Goal: Transaction & Acquisition: Purchase product/service

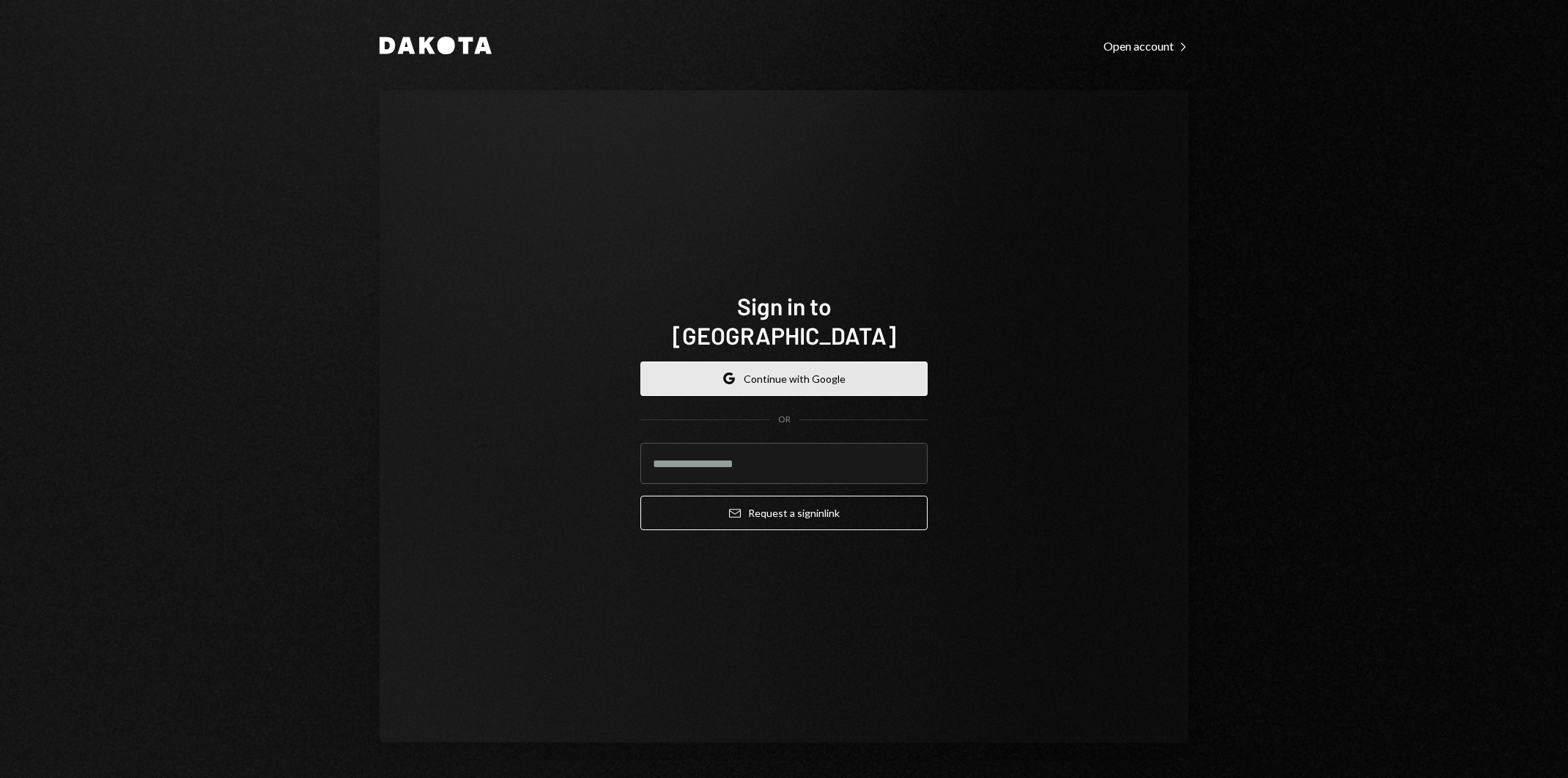
click at [869, 362] on button "Google Continue with Google" at bounding box center [784, 379] width 287 height 34
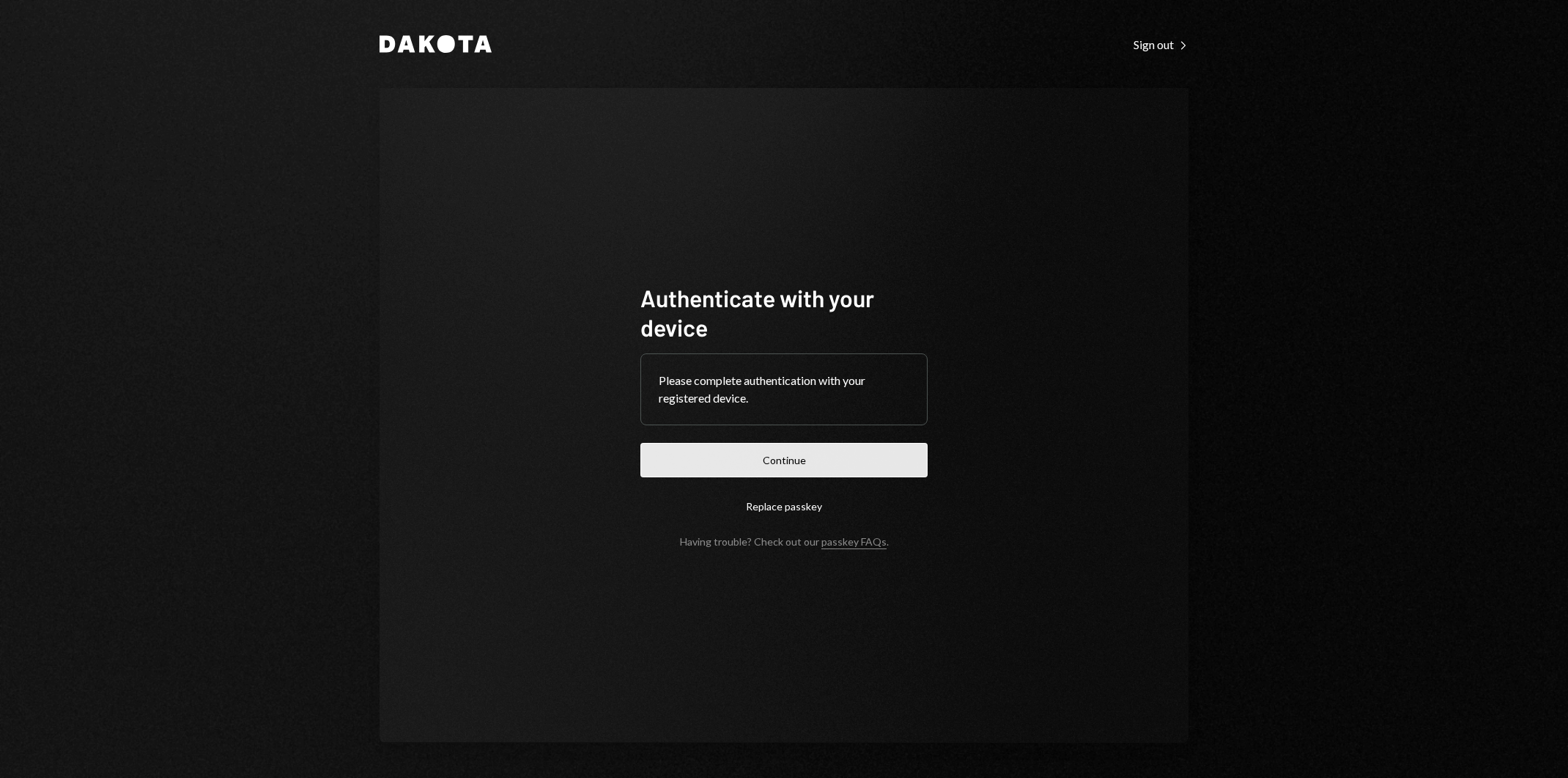
click at [798, 457] on button "Continue" at bounding box center [784, 460] width 287 height 34
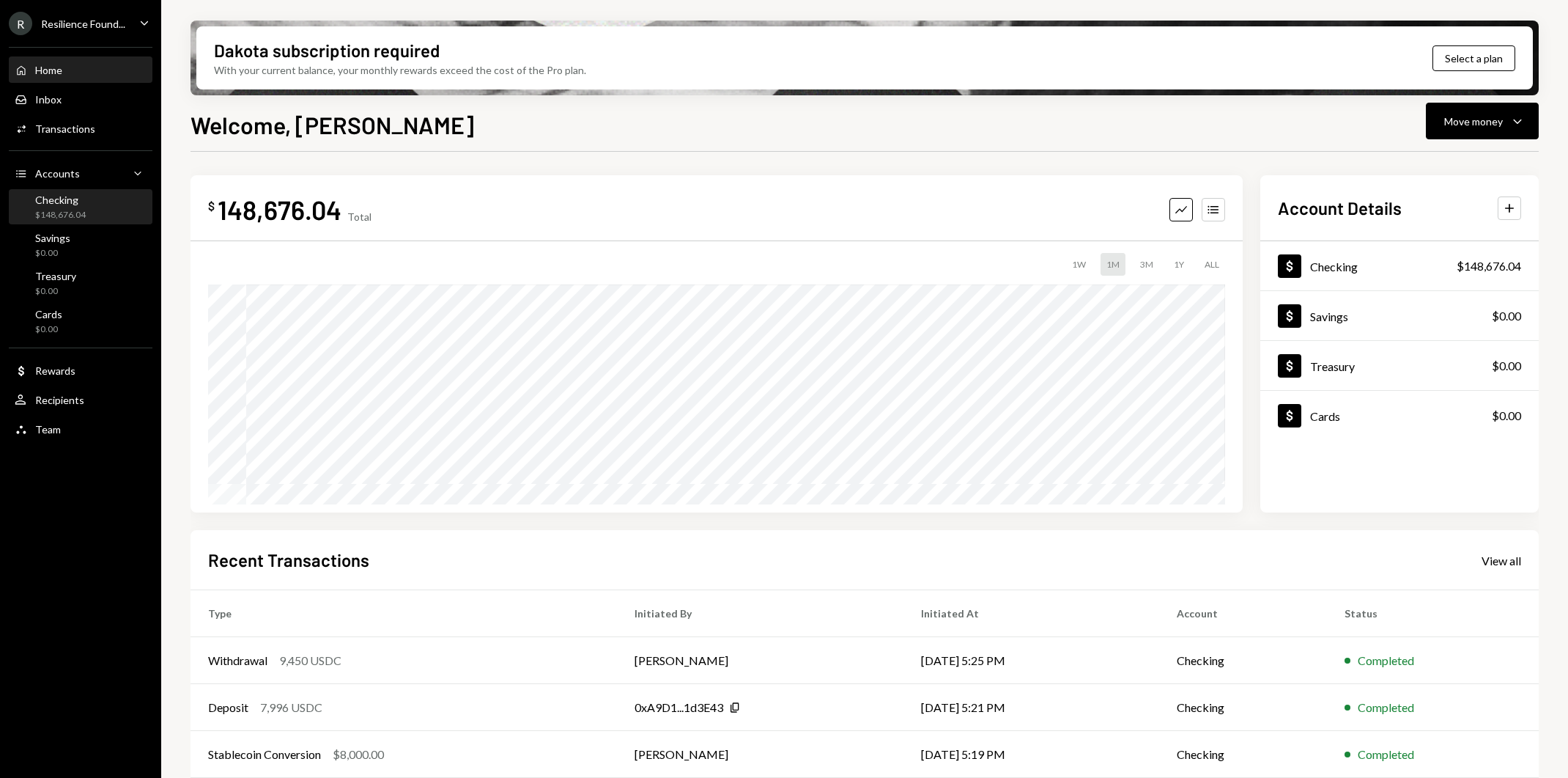
click at [96, 212] on div "Checking $148,676.04" at bounding box center [81, 207] width 132 height 28
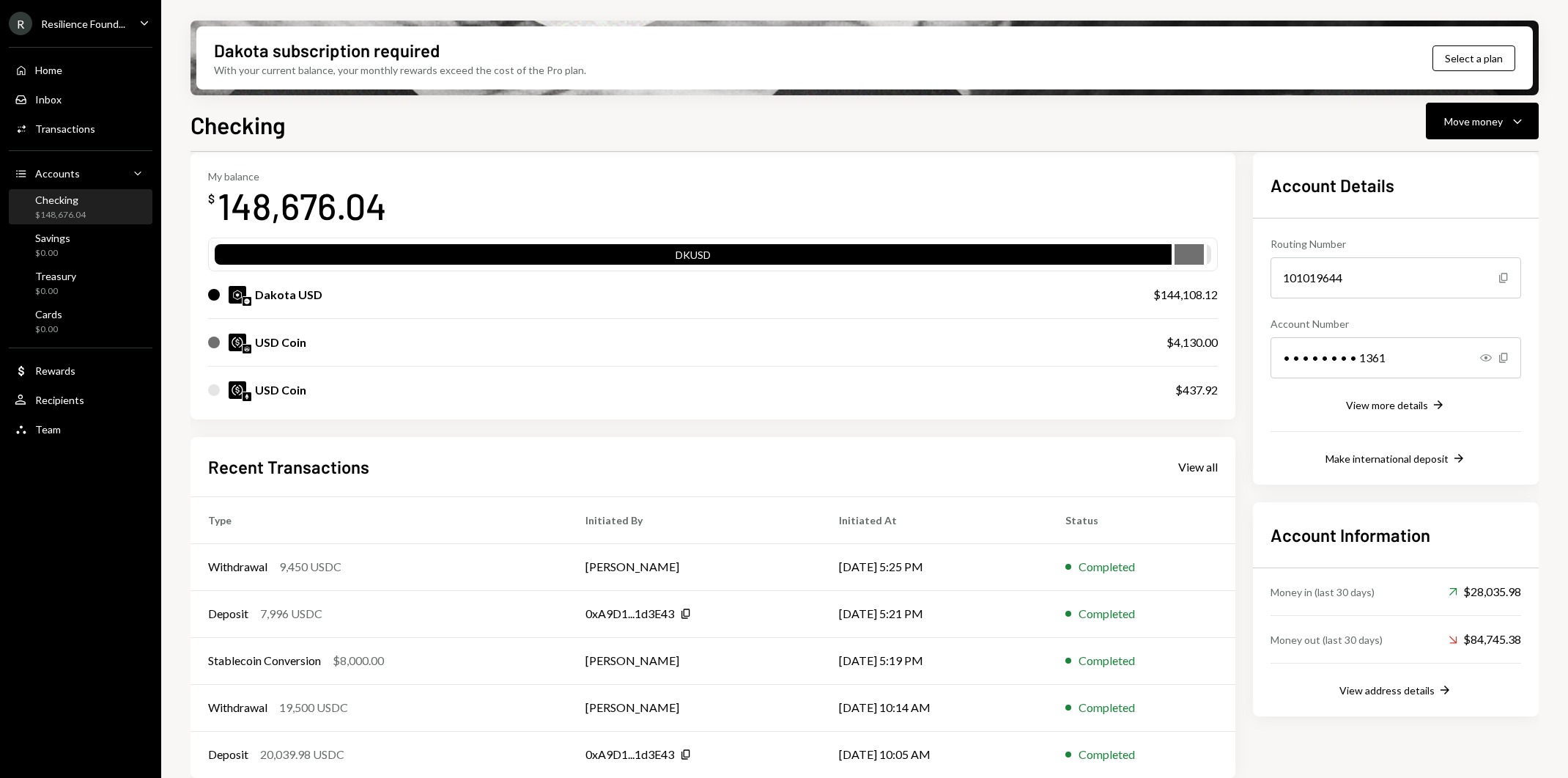
scroll to position [79, 0]
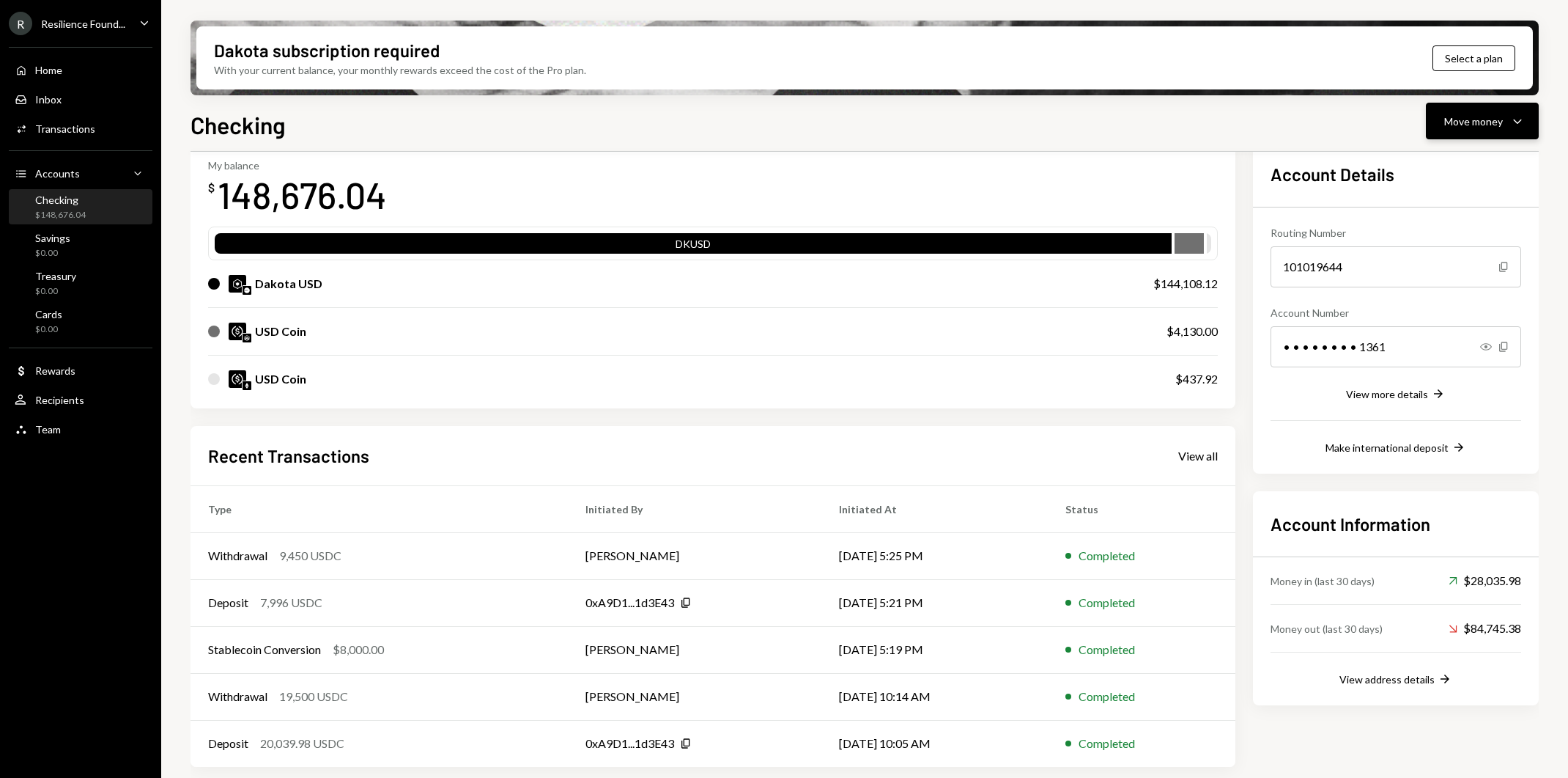
click at [1491, 125] on div "Move money" at bounding box center [1473, 121] width 58 height 16
click at [1432, 260] on div "Swap Swap stablecoins" at bounding box center [1460, 277] width 146 height 33
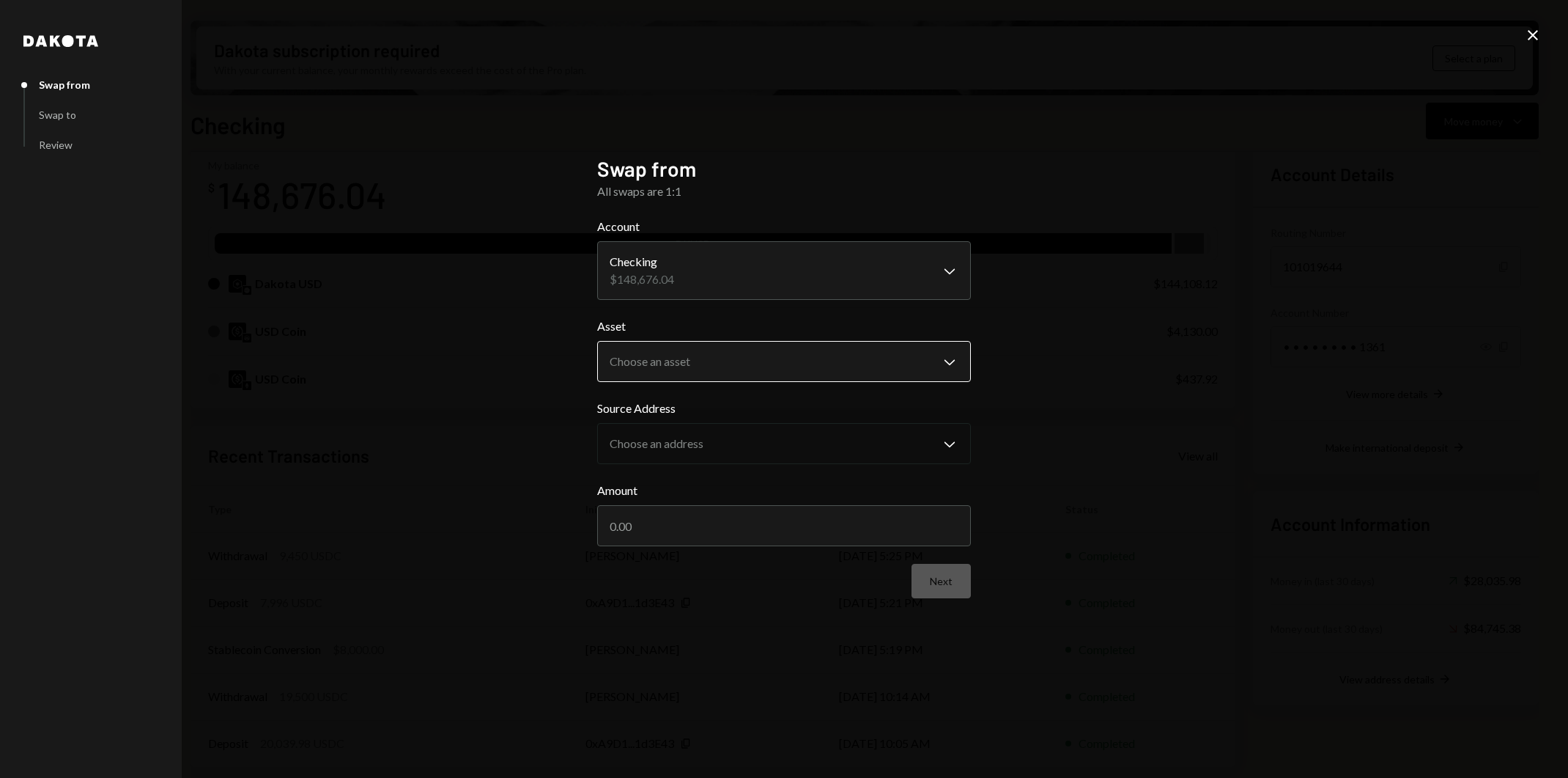
click at [908, 368] on body "R Resilience Found... Caret Down Home Home Inbox Inbox Activities Transactions …" at bounding box center [784, 389] width 1568 height 778
select select "****"
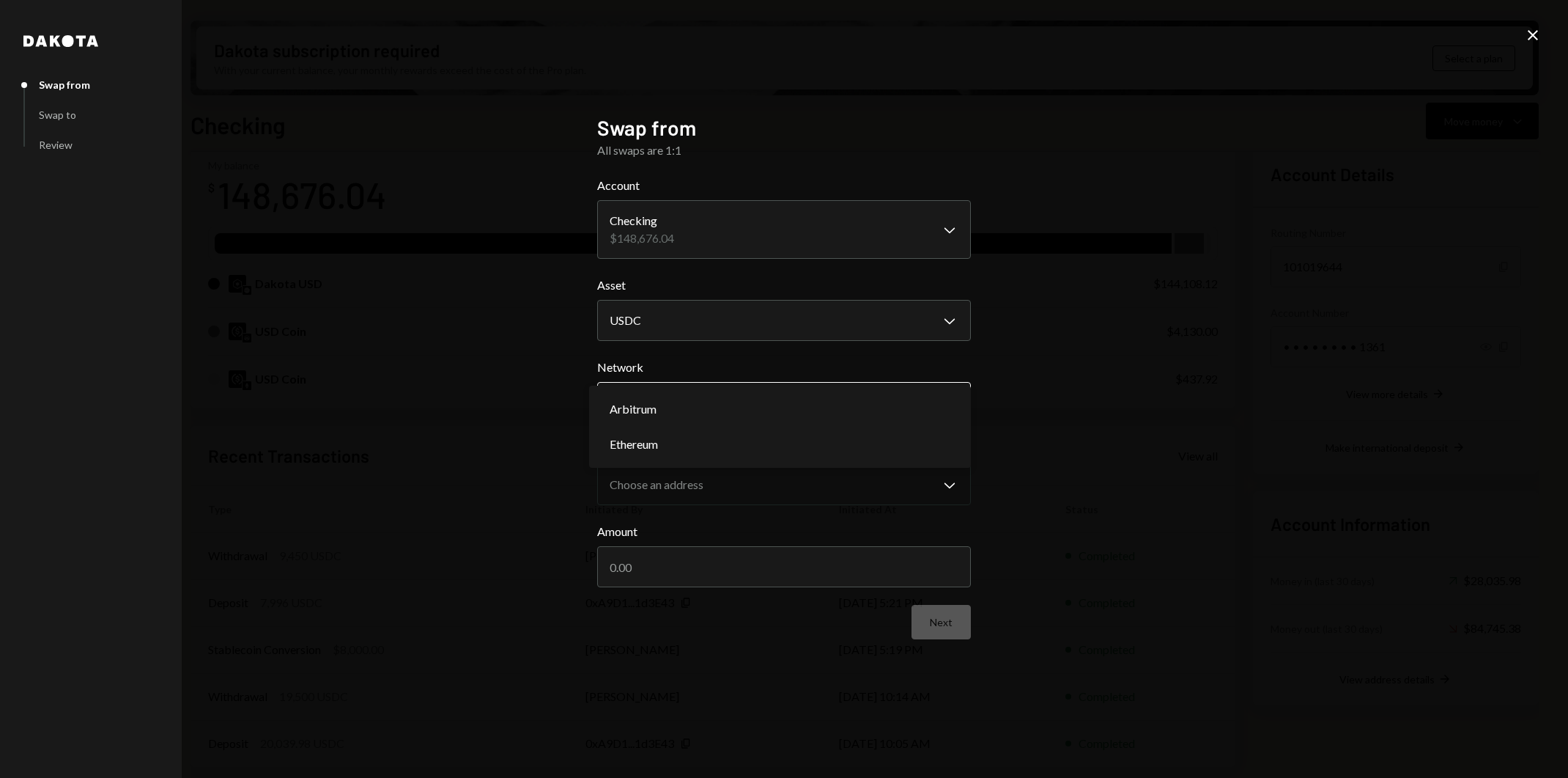
click at [825, 419] on body "R Resilience Found... Caret Down Home Home Inbox Inbox Activities Transactions …" at bounding box center [784, 389] width 1568 height 778
click at [1180, 382] on div "**********" at bounding box center [784, 389] width 1568 height 778
click at [782, 632] on div "Next" at bounding box center [784, 622] width 374 height 34
click at [914, 614] on div "Next" at bounding box center [784, 622] width 374 height 34
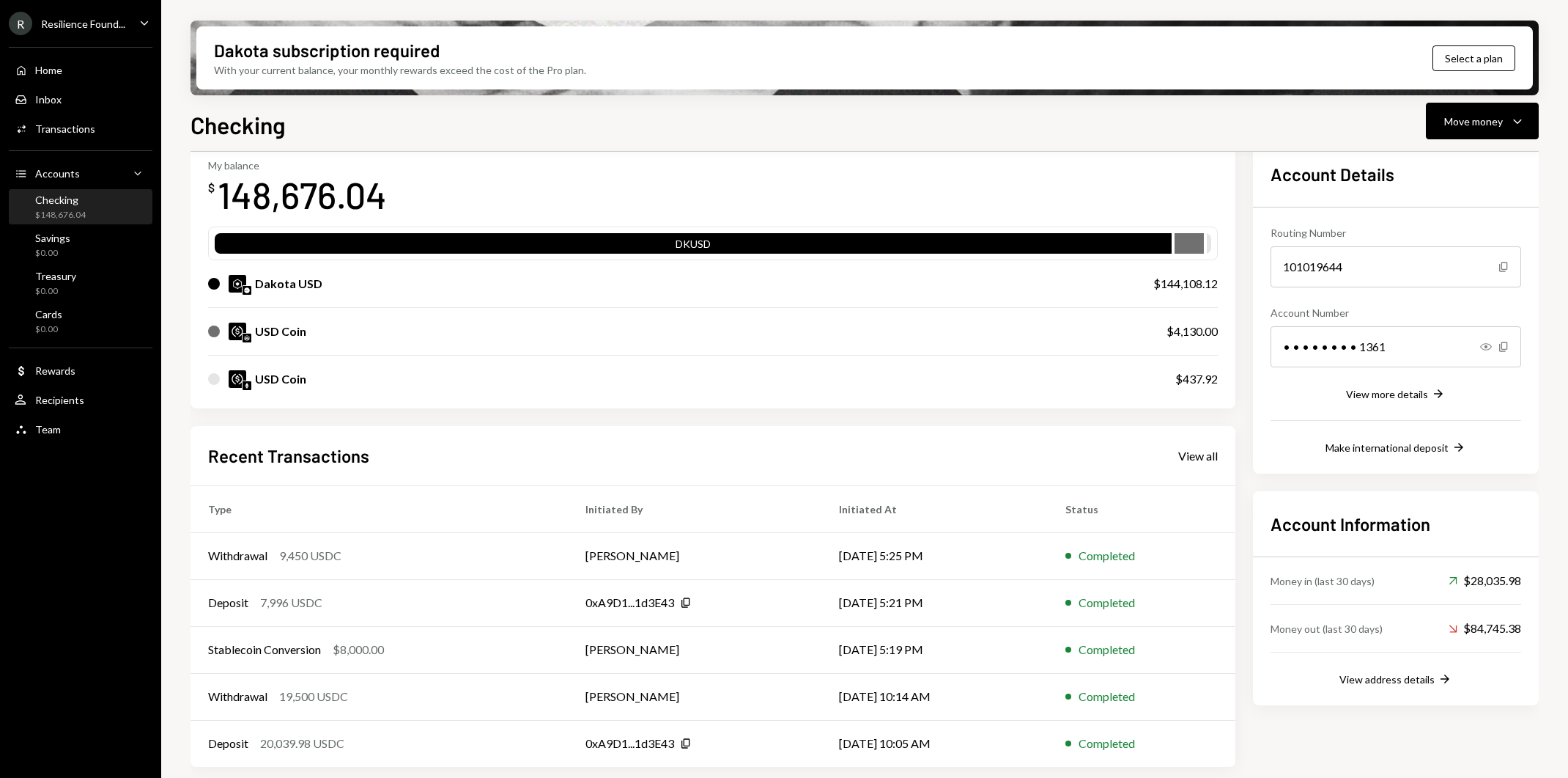
click at [63, 204] on div "Checking" at bounding box center [61, 200] width 51 height 13
click at [1208, 248] on div at bounding box center [1209, 246] width 4 height 20
click at [1530, 124] on button "Move money Caret Down" at bounding box center [1482, 120] width 113 height 37
click at [1454, 271] on div "Swap stablecoins" at bounding box center [1470, 277] width 107 height 16
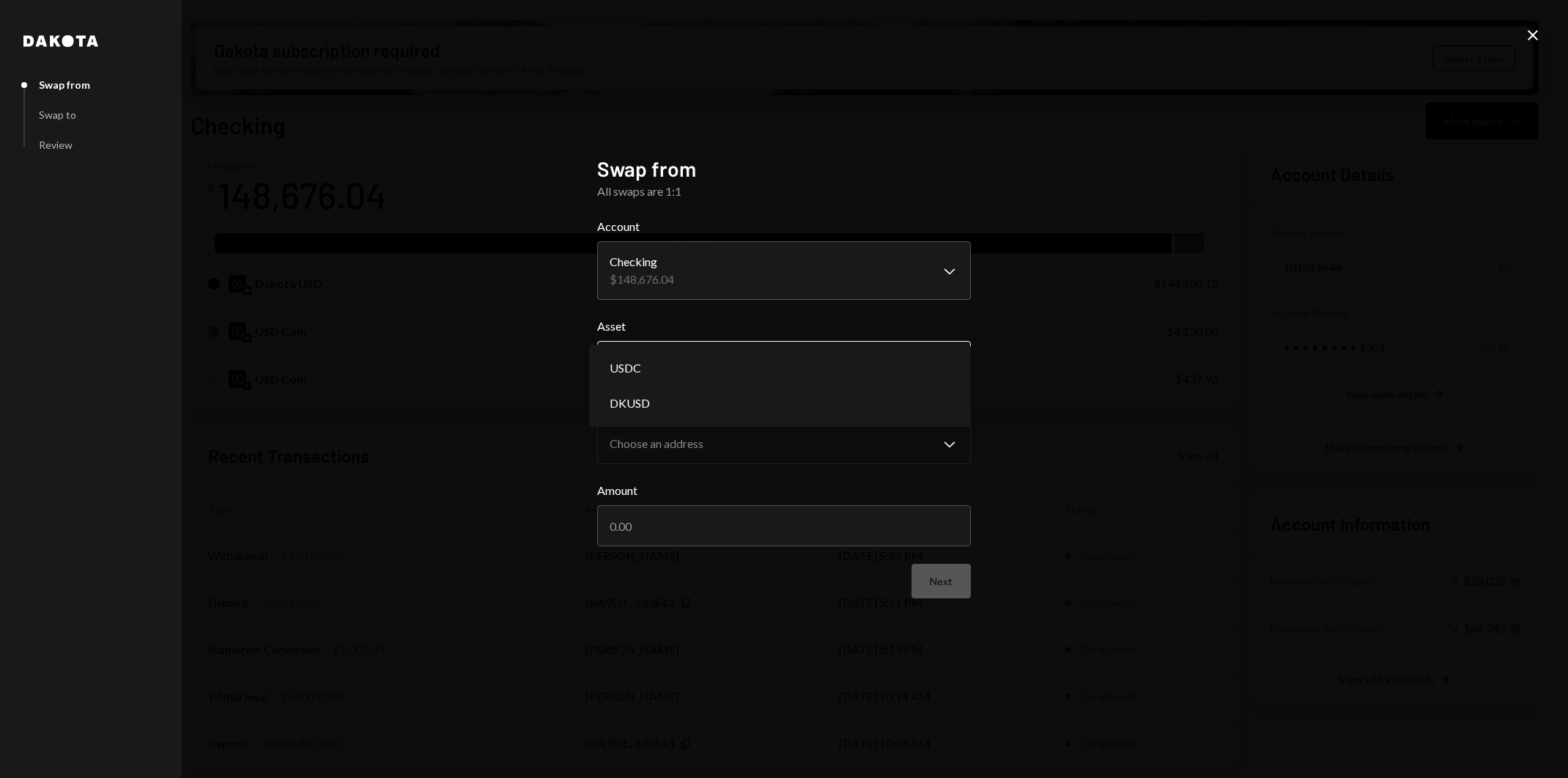
click at [866, 349] on body "R Resilience Found... Caret Down Home Home Inbox Inbox Activities Transactions …" at bounding box center [784, 389] width 1568 height 778
select select "****"
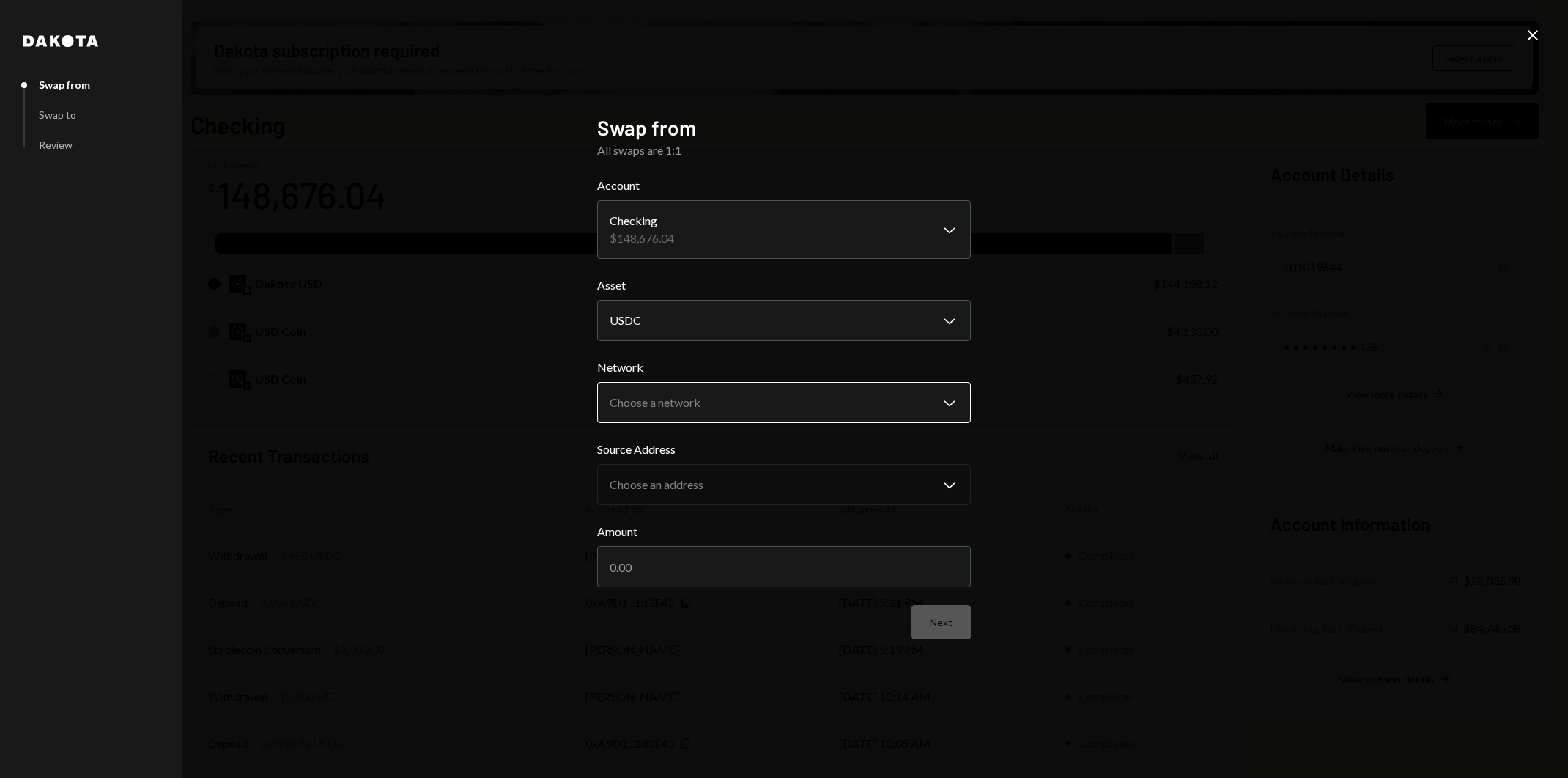
click at [874, 416] on body "R Resilience Found... Caret Down Home Home Inbox Inbox Activities Transactions …" at bounding box center [784, 389] width 1568 height 778
click at [1034, 454] on div "**********" at bounding box center [784, 389] width 1568 height 778
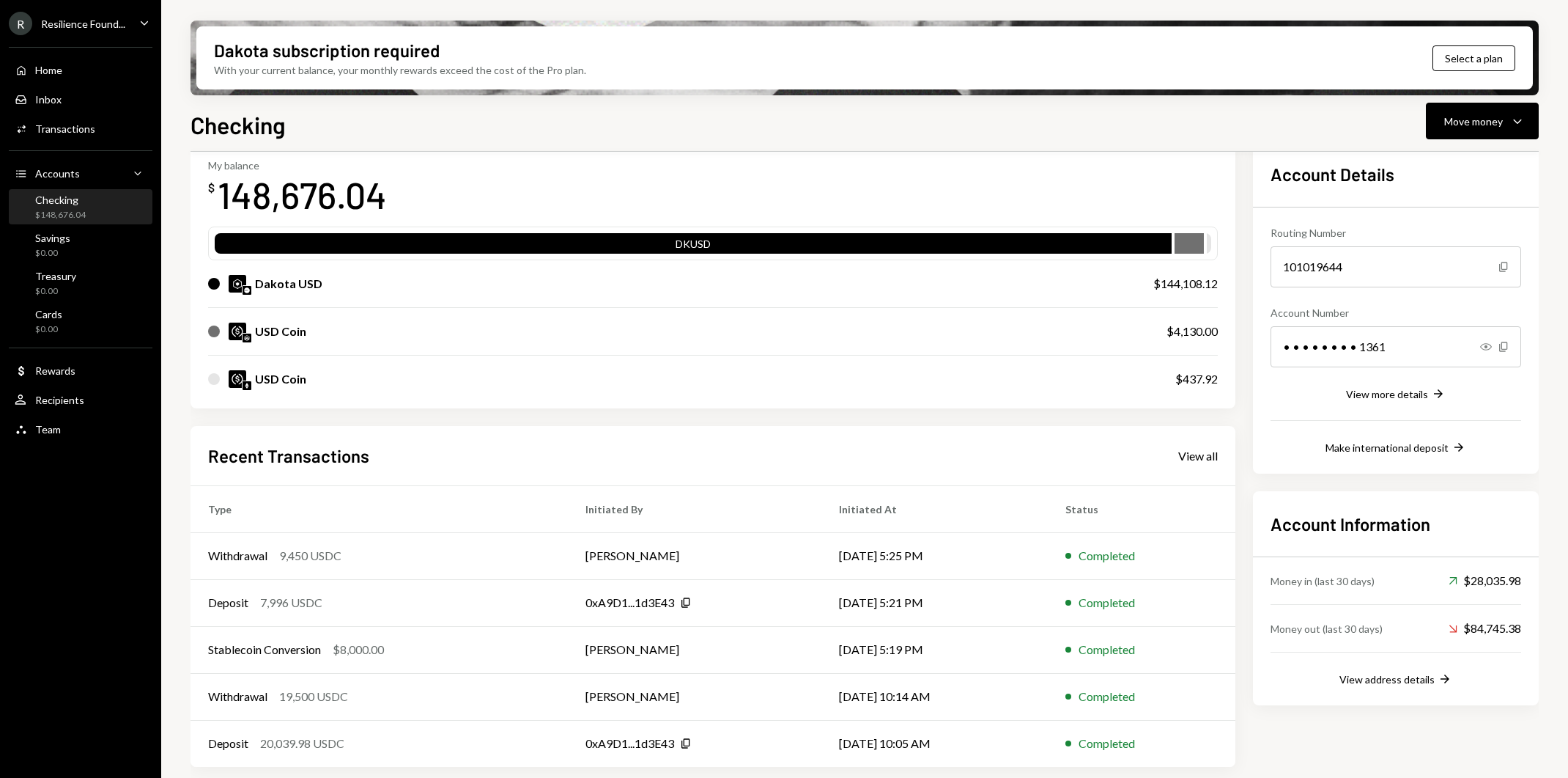
click at [1153, 380] on div "USD Coin $437.92" at bounding box center [713, 379] width 1010 height 47
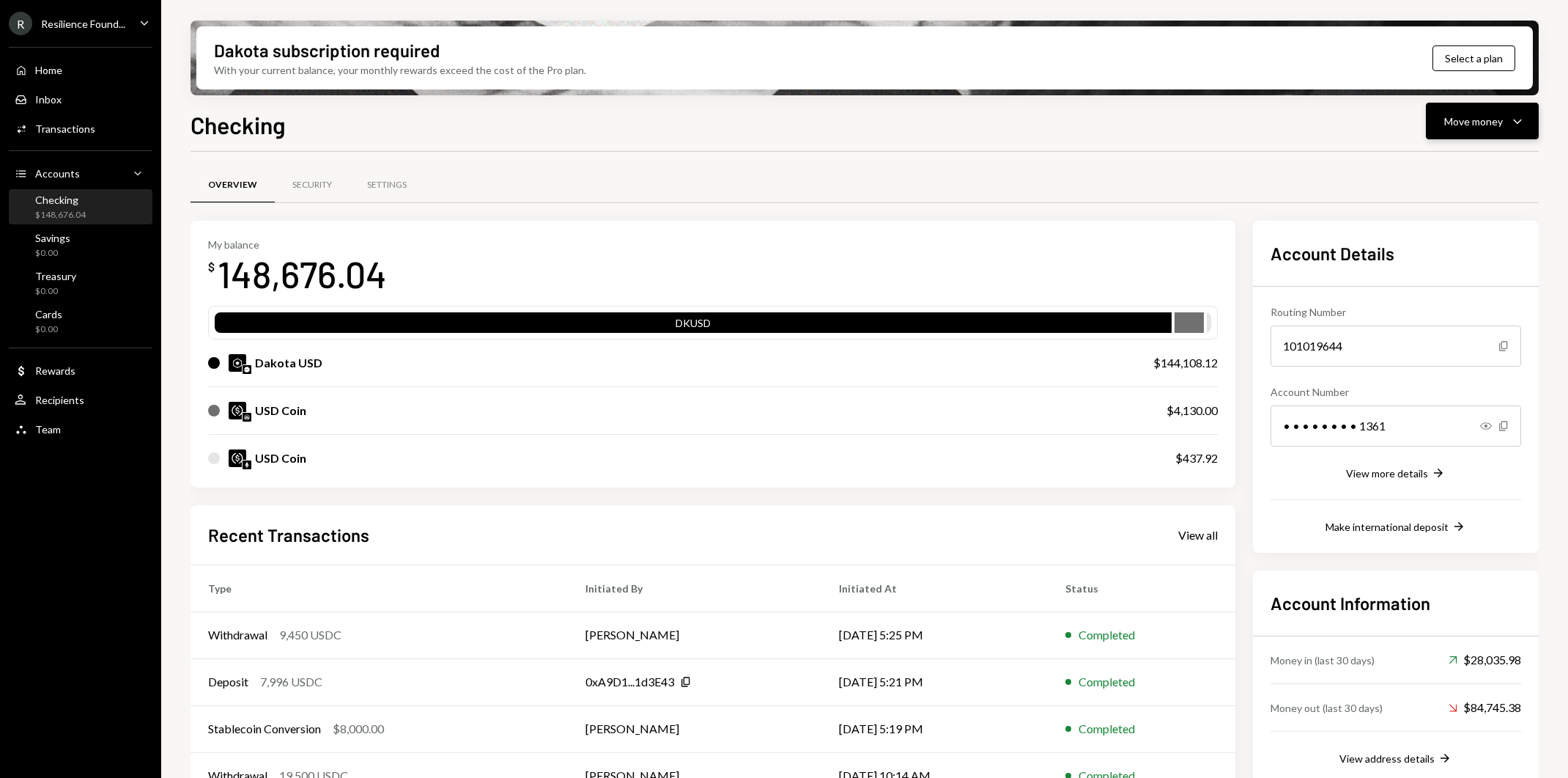
click at [1505, 126] on div "Move money Caret Down" at bounding box center [1482, 121] width 76 height 18
click at [1475, 189] on div "Convert Transfer" at bounding box center [1460, 198] width 146 height 33
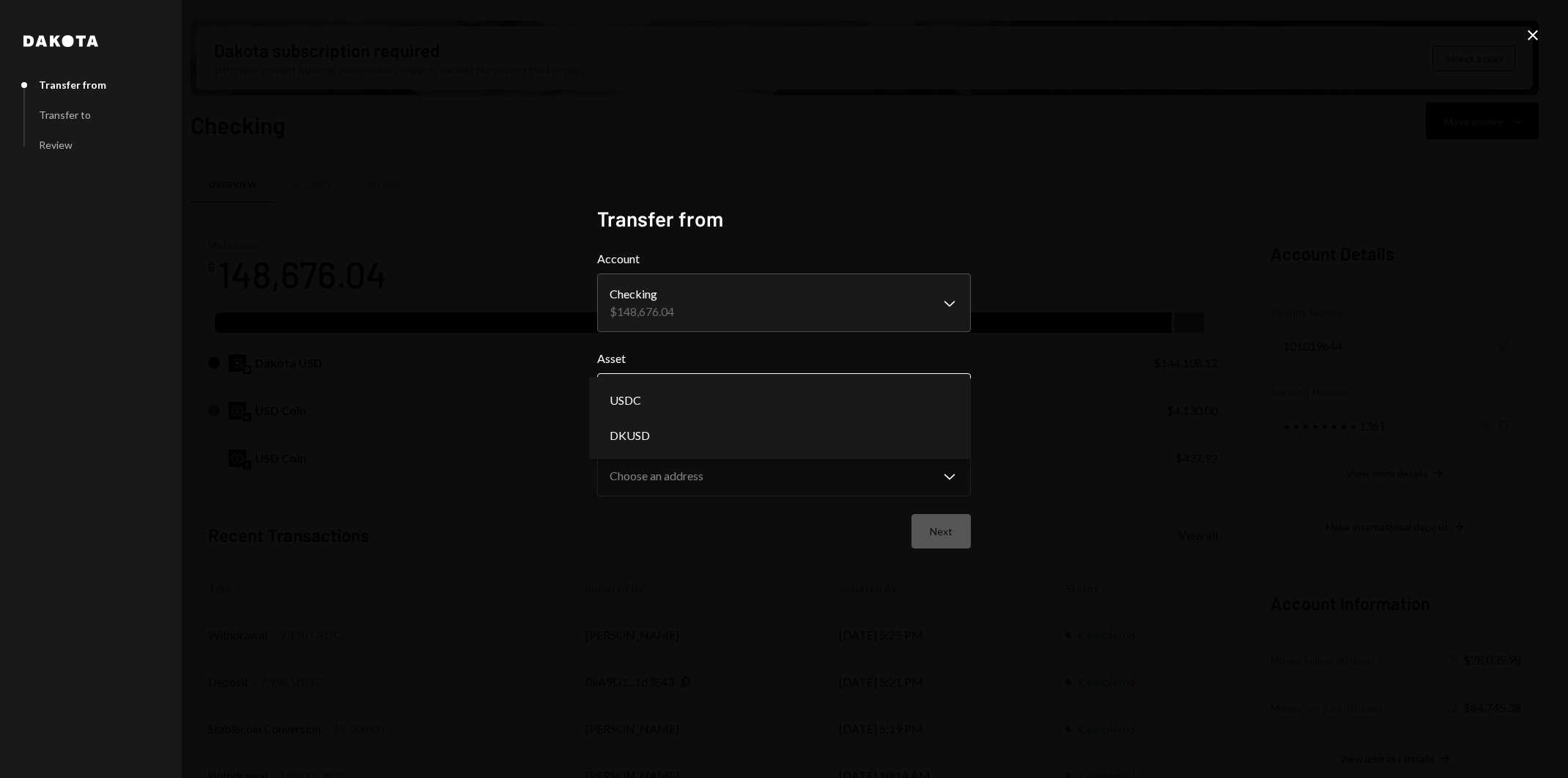
click at [890, 401] on body "R Resilience Found... Caret Down Home Home Inbox Inbox Activities Transactions …" at bounding box center [784, 389] width 1568 height 778
select select "****"
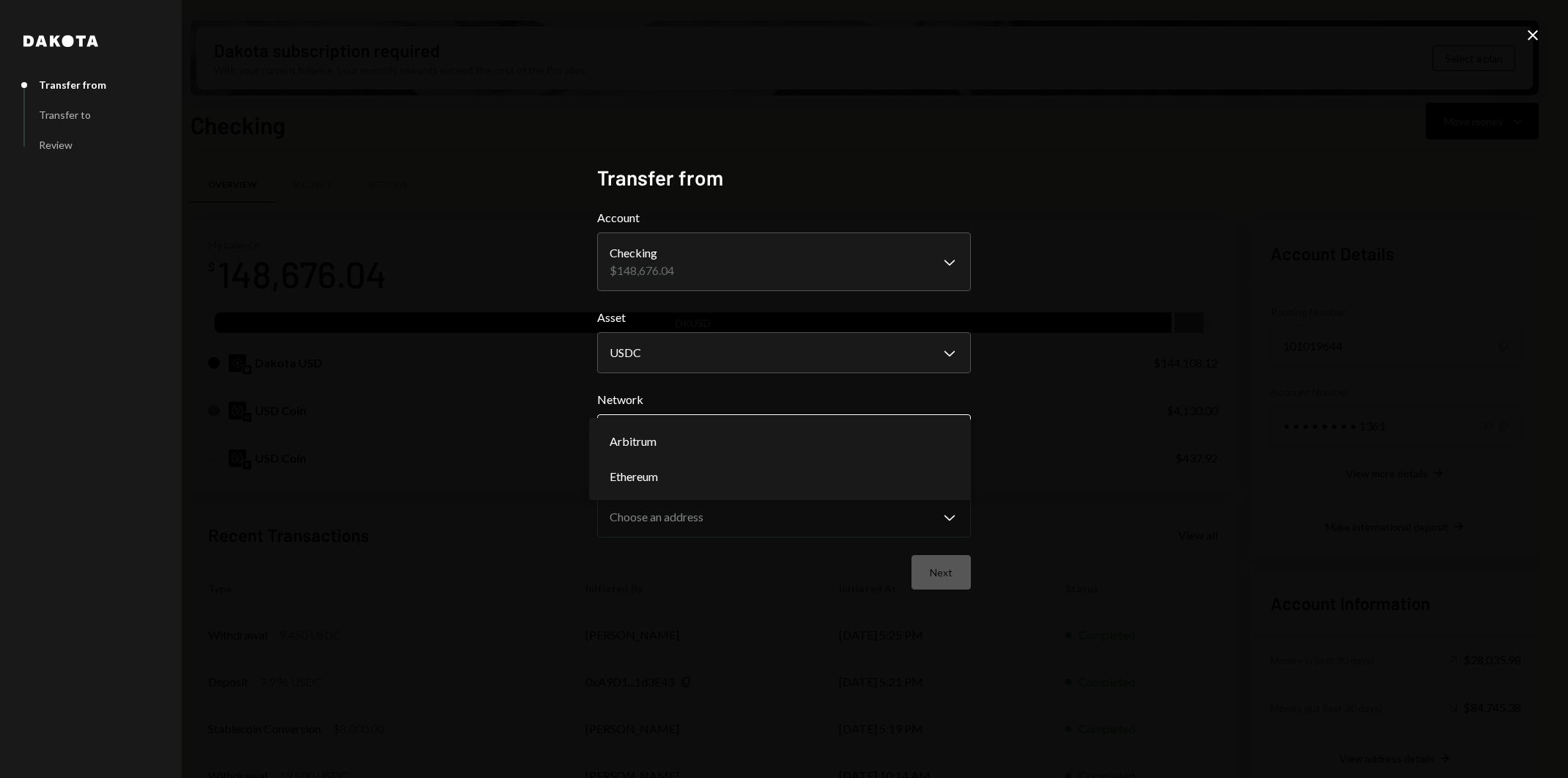
click at [880, 446] on body "R Resilience Found... Caret Down Home Home Inbox Inbox Activities Transactions …" at bounding box center [784, 389] width 1568 height 778
click at [896, 578] on div "Next" at bounding box center [784, 572] width 374 height 34
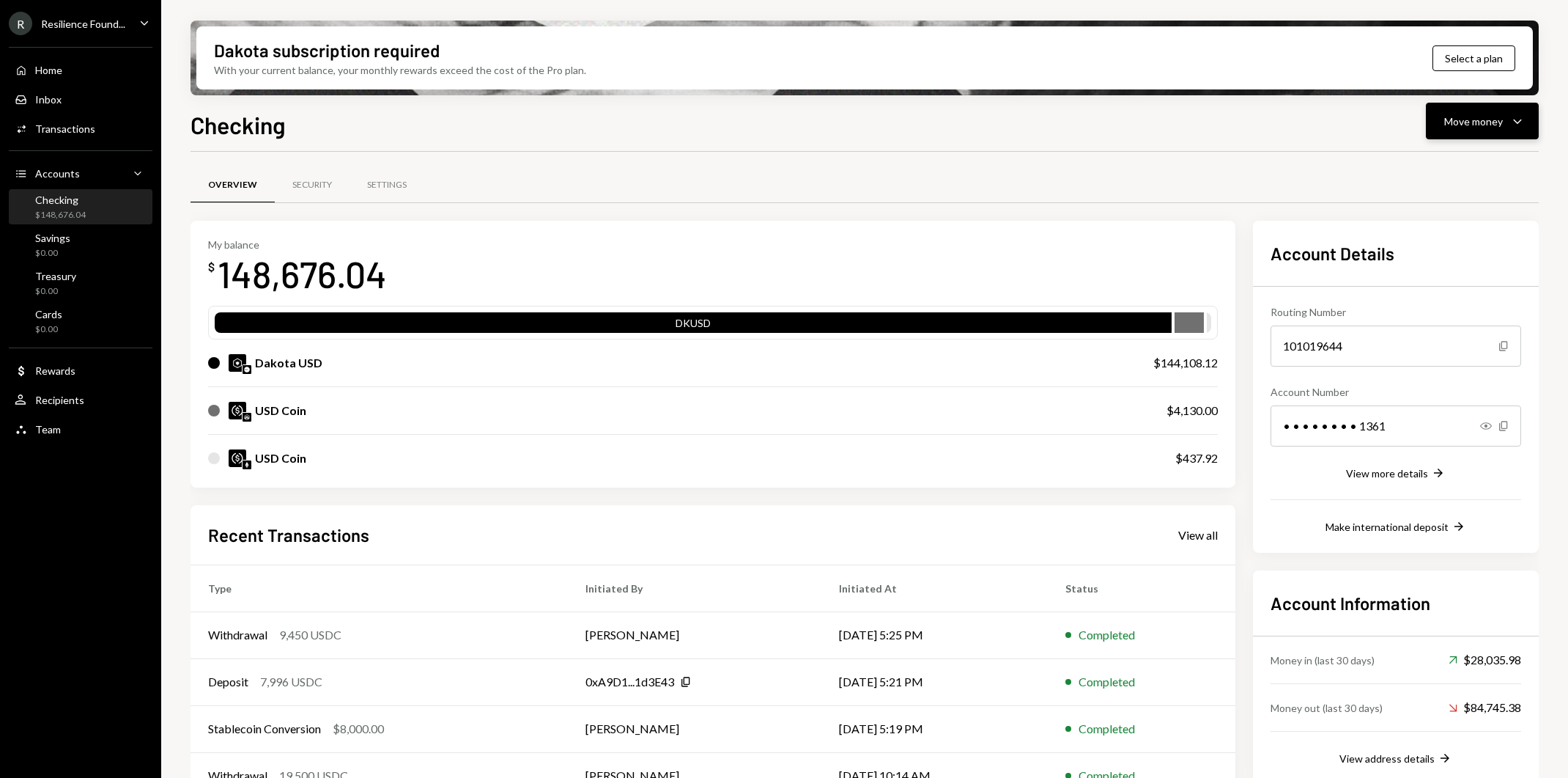
click at [1516, 120] on icon "Caret Down" at bounding box center [1517, 121] width 18 height 18
click at [1463, 232] on div "Deposit" at bounding box center [1470, 231] width 107 height 16
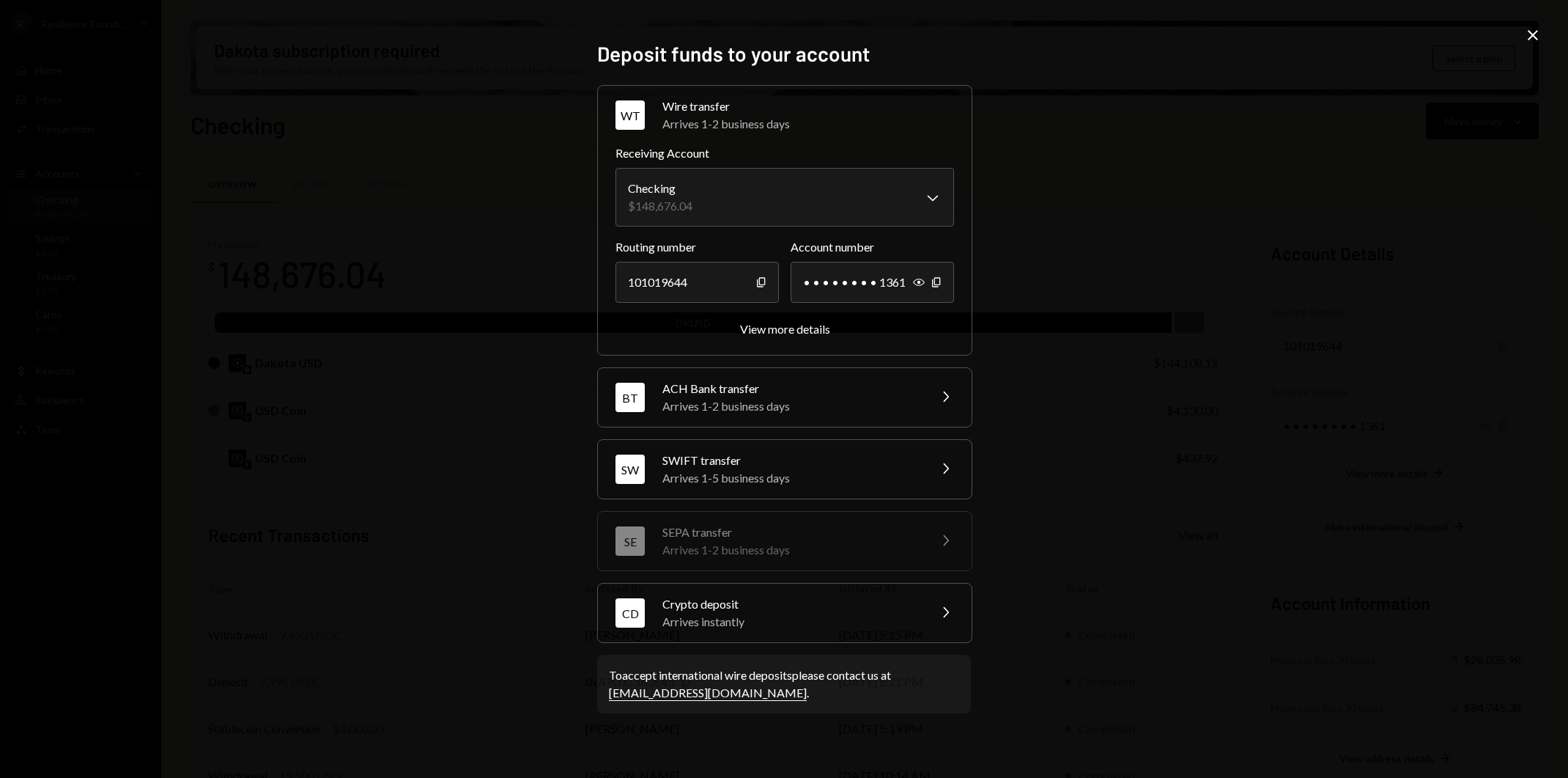
click at [839, 626] on div "Arrives instantly" at bounding box center [790, 622] width 256 height 18
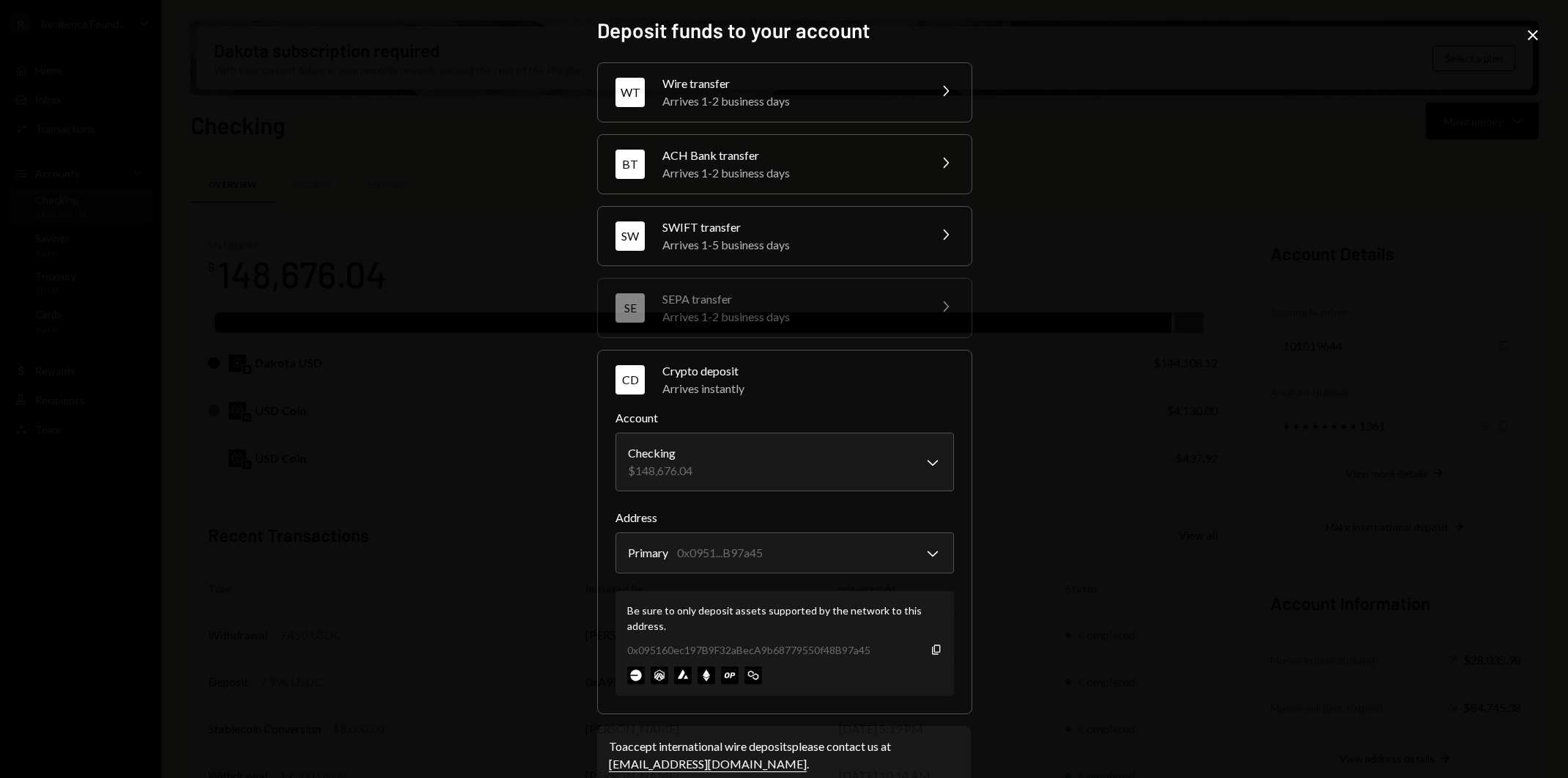
scroll to position [26, 0]
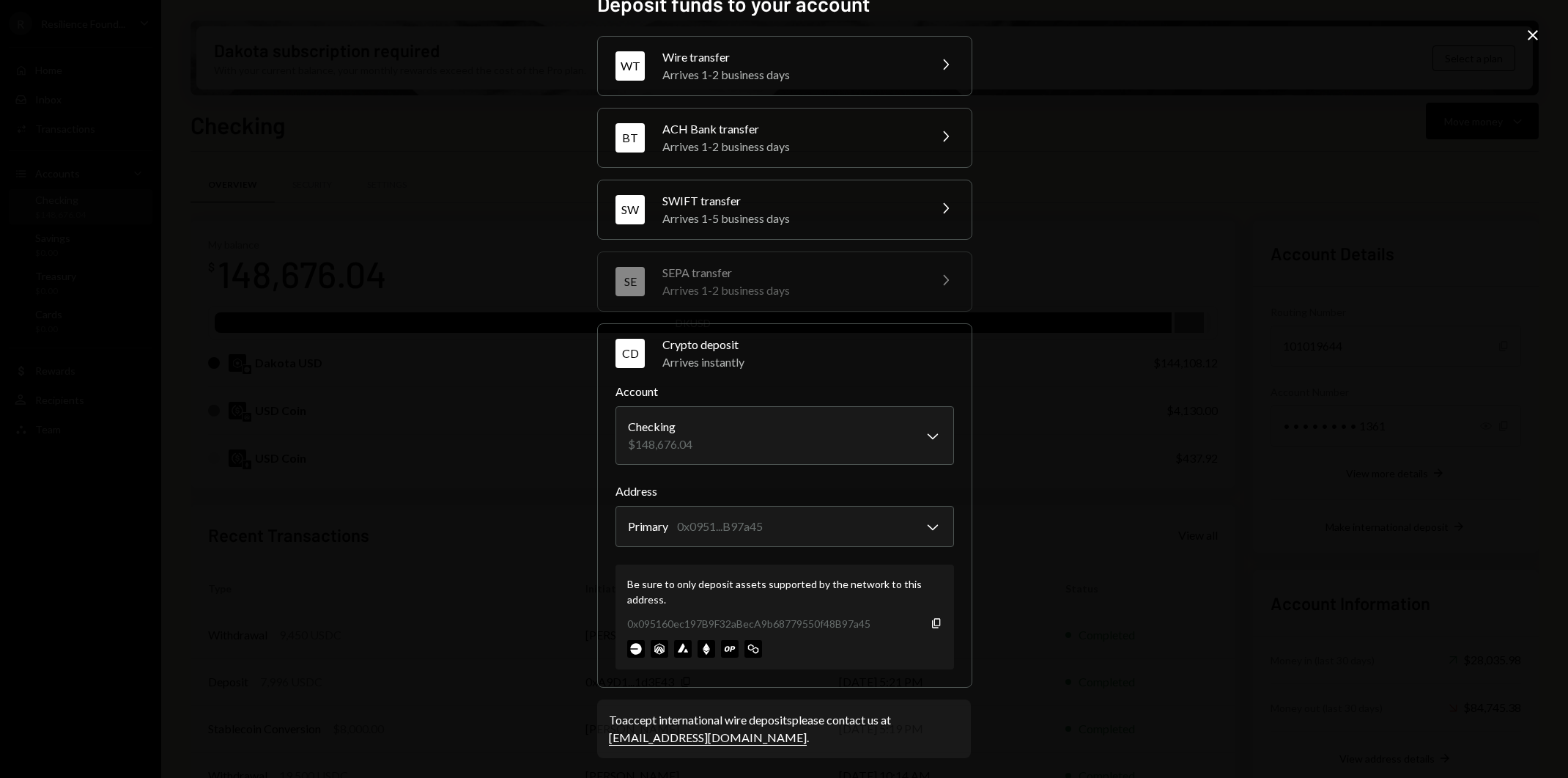
click at [679, 647] on img at bounding box center [683, 649] width 18 height 18
click at [932, 618] on icon "Copy" at bounding box center [937, 623] width 12 height 12
click at [1050, 552] on div "**********" at bounding box center [784, 389] width 1568 height 778
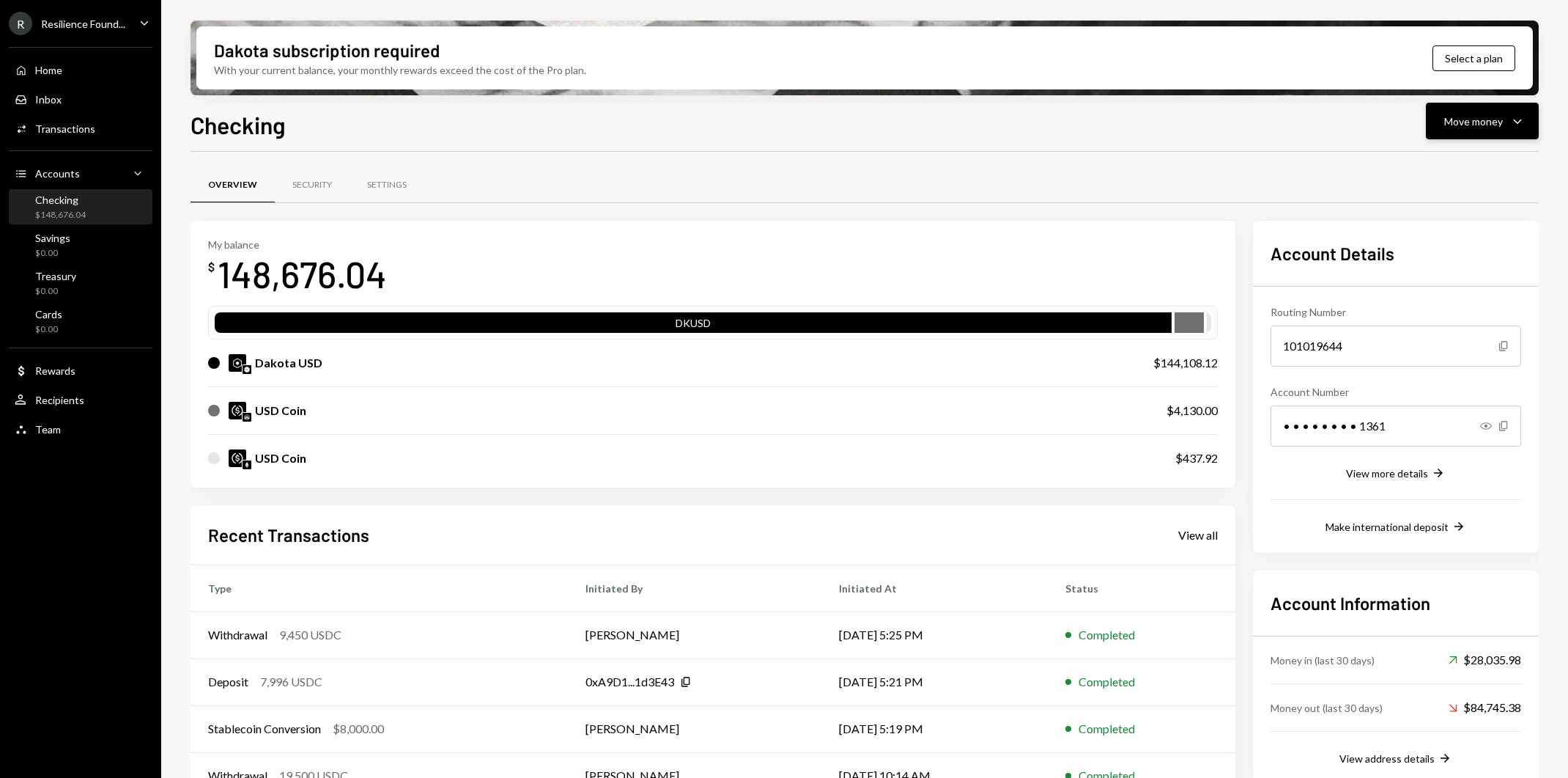
click at [1490, 121] on div "Move money" at bounding box center [1473, 121] width 58 height 16
click at [1453, 265] on div "Swap Swap stablecoins" at bounding box center [1460, 277] width 146 height 33
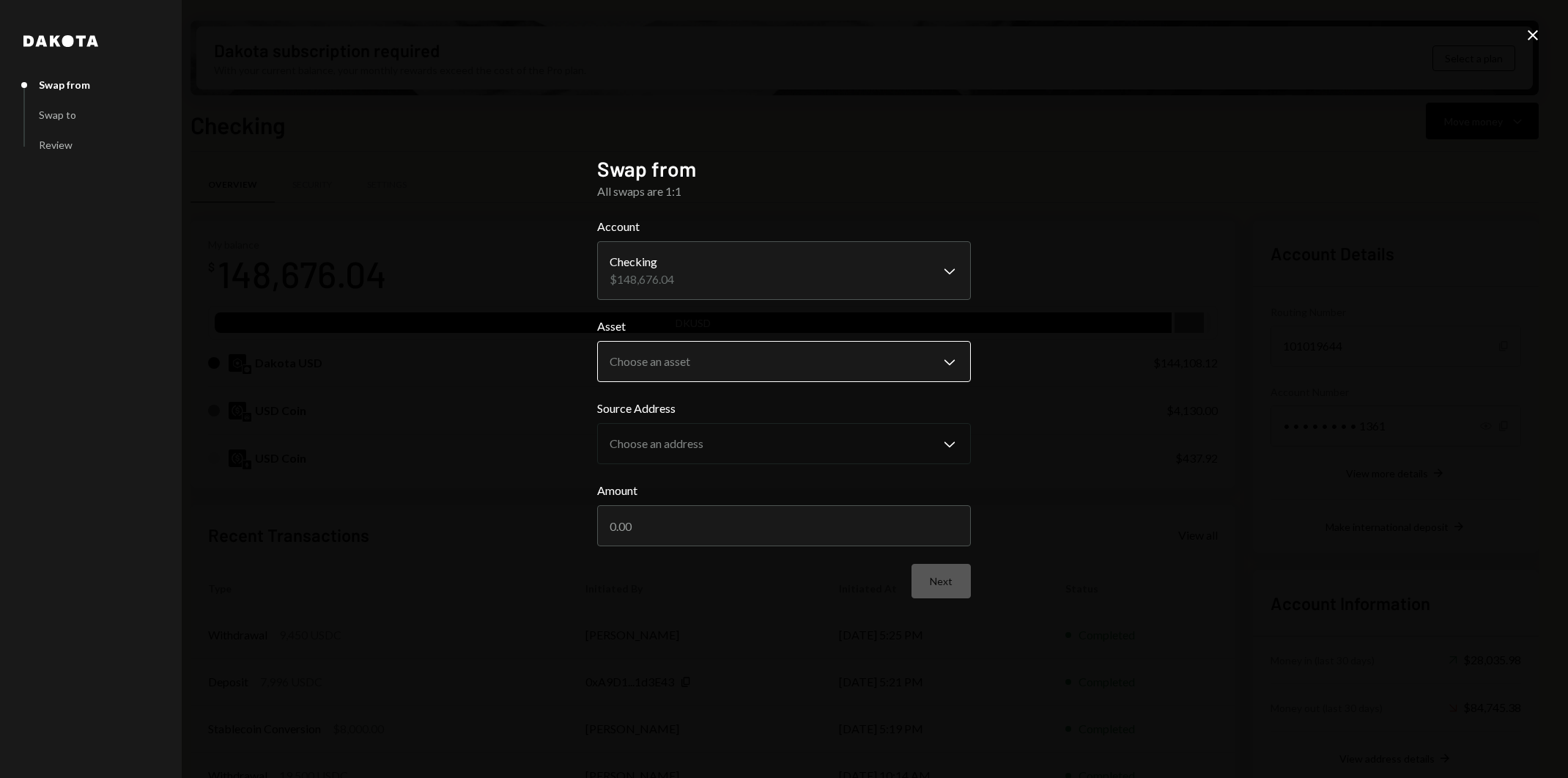
click at [899, 382] on form "**********" at bounding box center [784, 407] width 374 height 380
click at [896, 369] on body "R Resilience Found... Caret Down Home Home Inbox Inbox Activities Transactions …" at bounding box center [784, 389] width 1568 height 778
select select "*****"
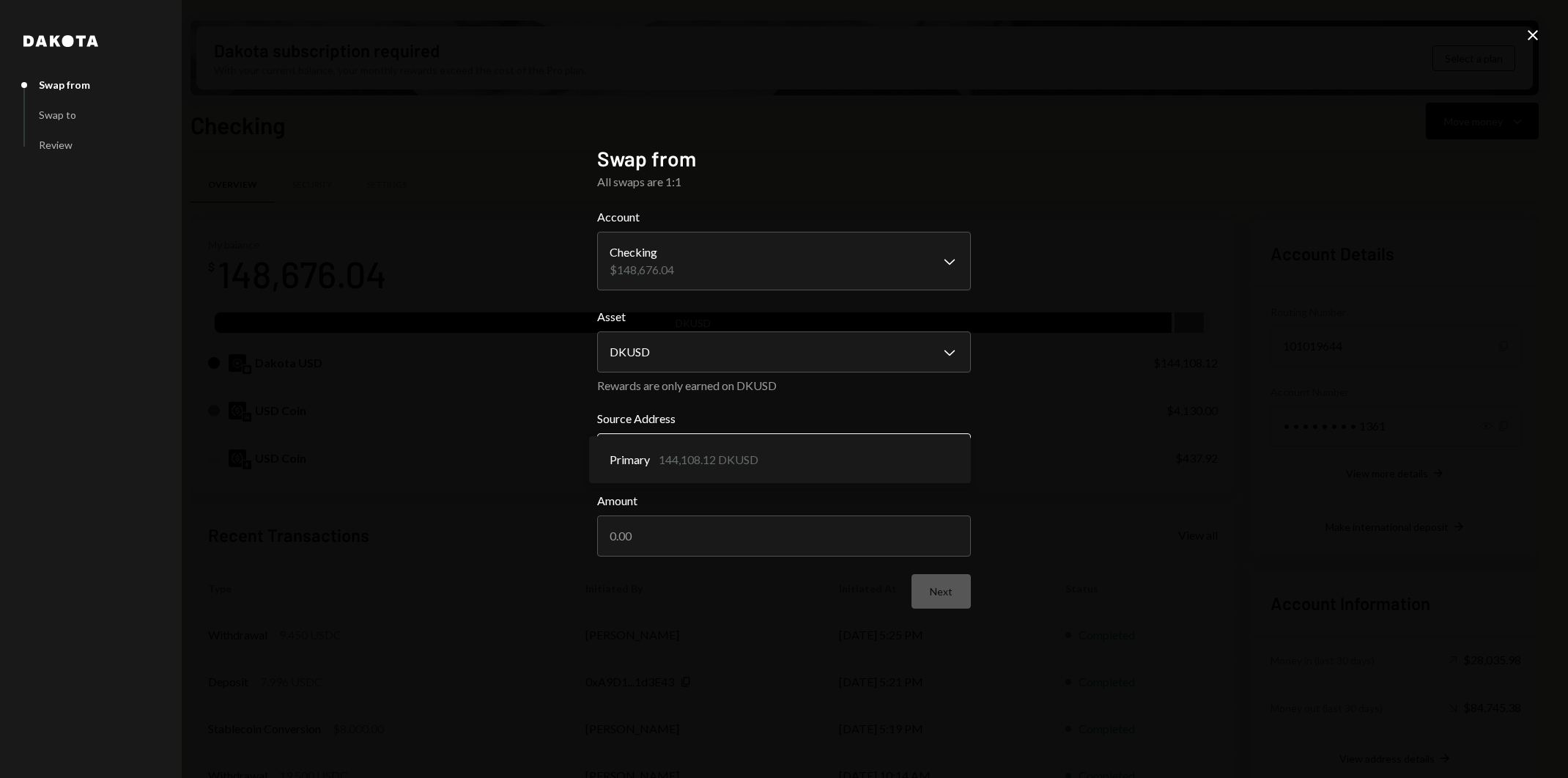
click at [855, 451] on body "R Resilience Found... Caret Down Home Home Inbox Inbox Activities Transactions …" at bounding box center [784, 389] width 1568 height 778
click at [855, 537] on input "Amount" at bounding box center [784, 536] width 374 height 41
type input "1"
type input "11000"
click at [942, 589] on button "Next" at bounding box center [941, 591] width 59 height 34
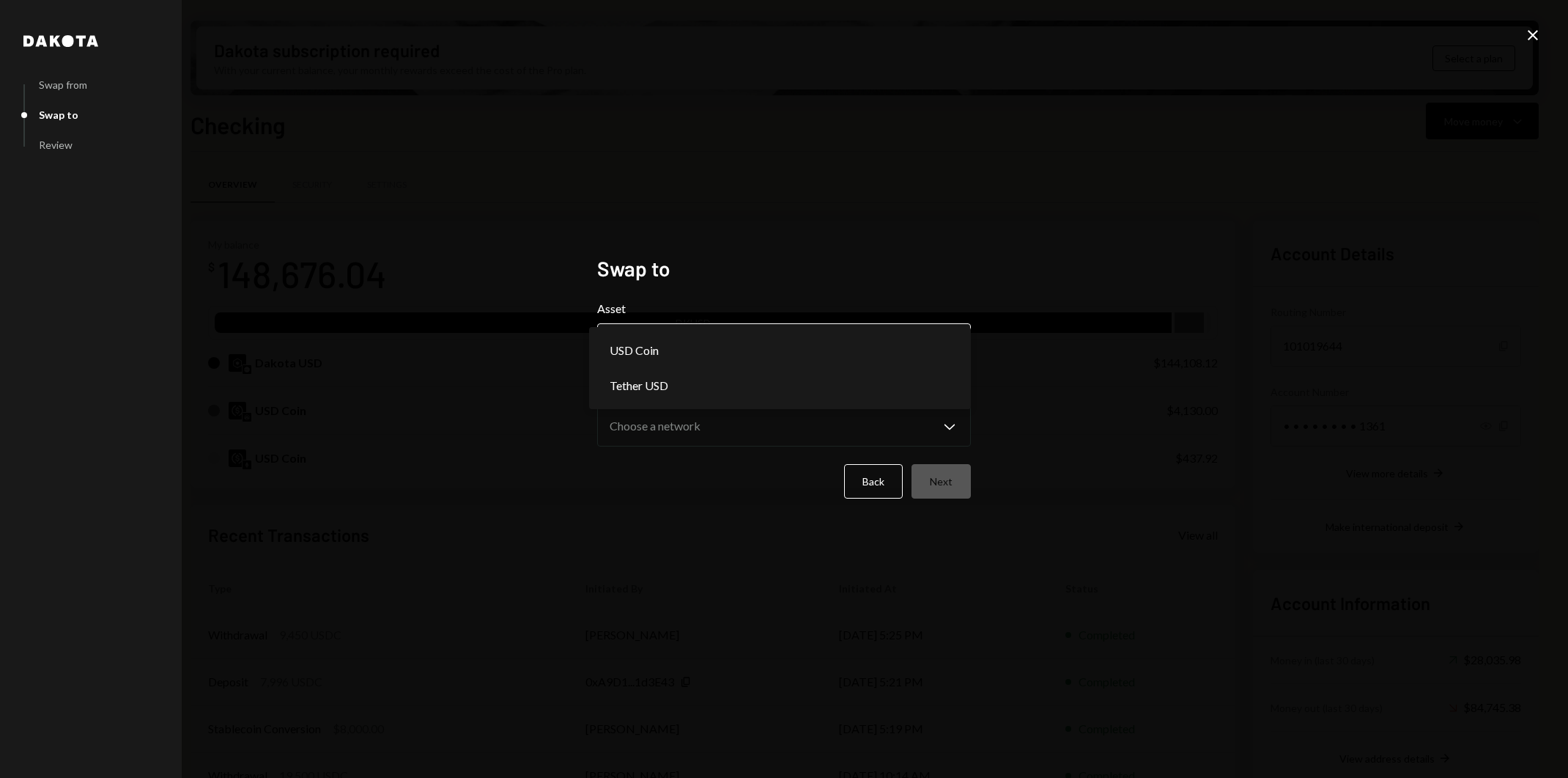
click at [794, 344] on body "R Resilience Found... Caret Down Home Home Inbox Inbox Activities Transactions …" at bounding box center [784, 389] width 1568 height 778
select select "****"
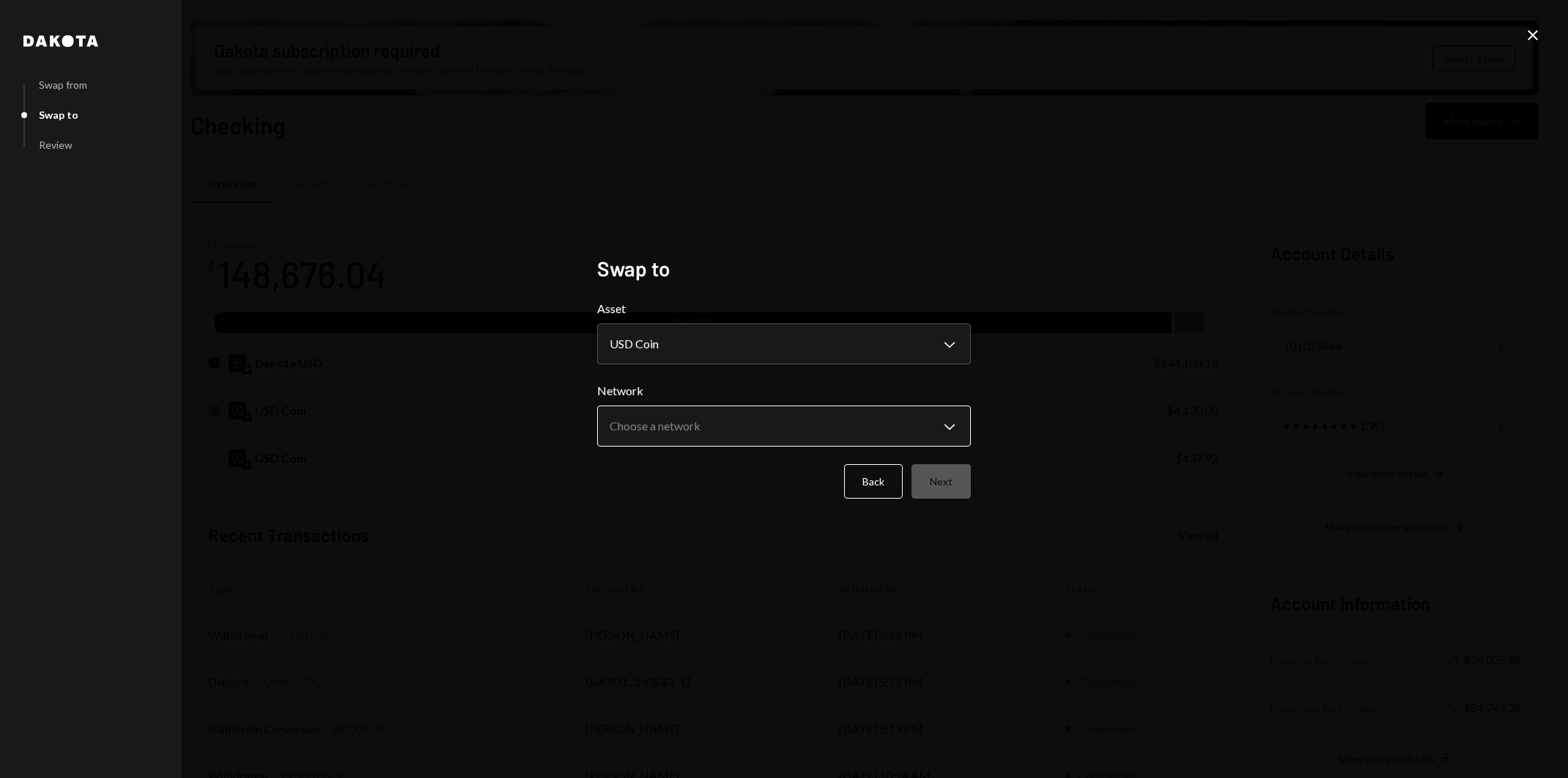
click at [787, 428] on body "R Resilience Found... Caret Down Home Home Inbox Inbox Activities Transactions …" at bounding box center [784, 389] width 1568 height 778
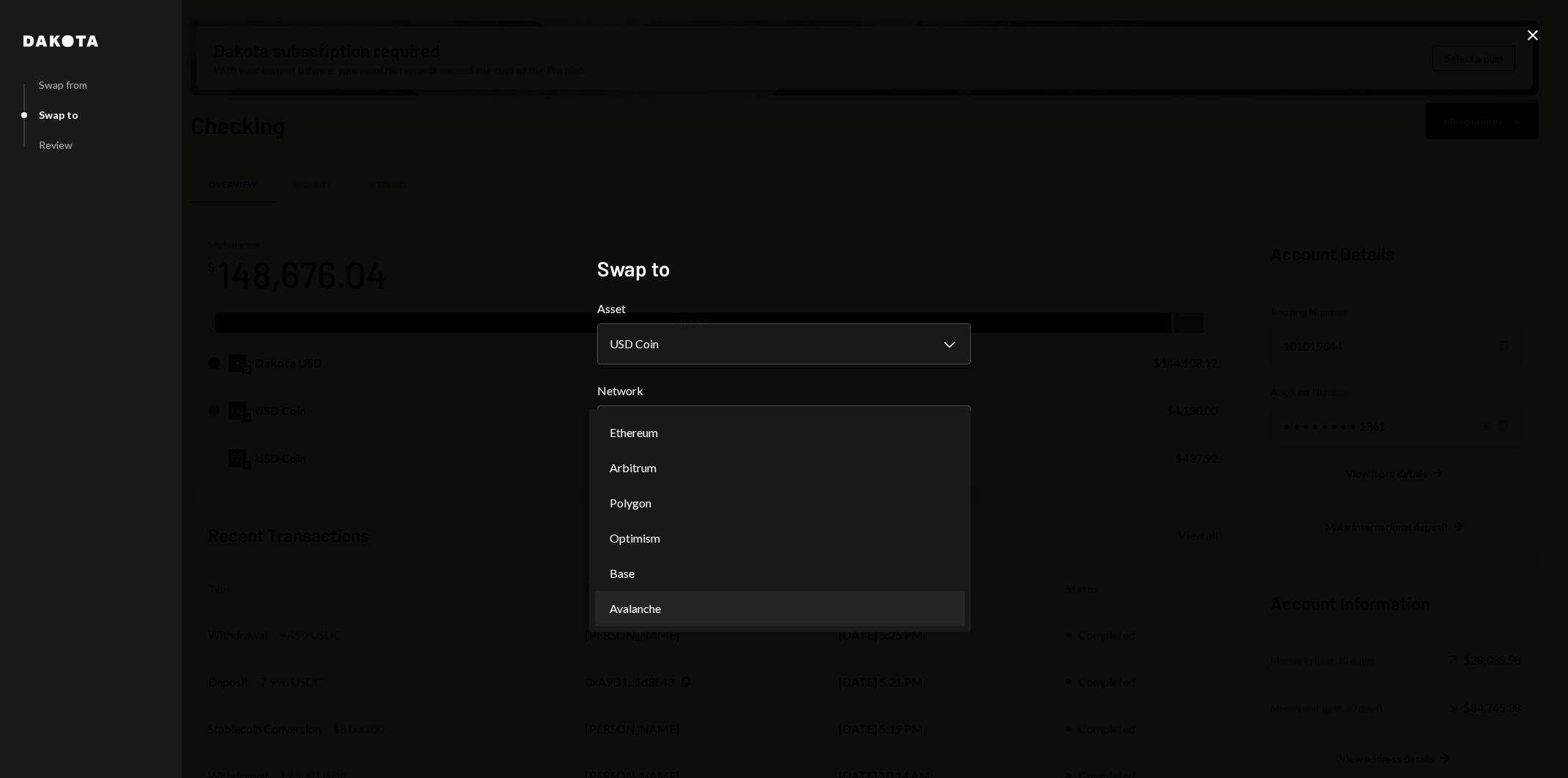
select select "**********"
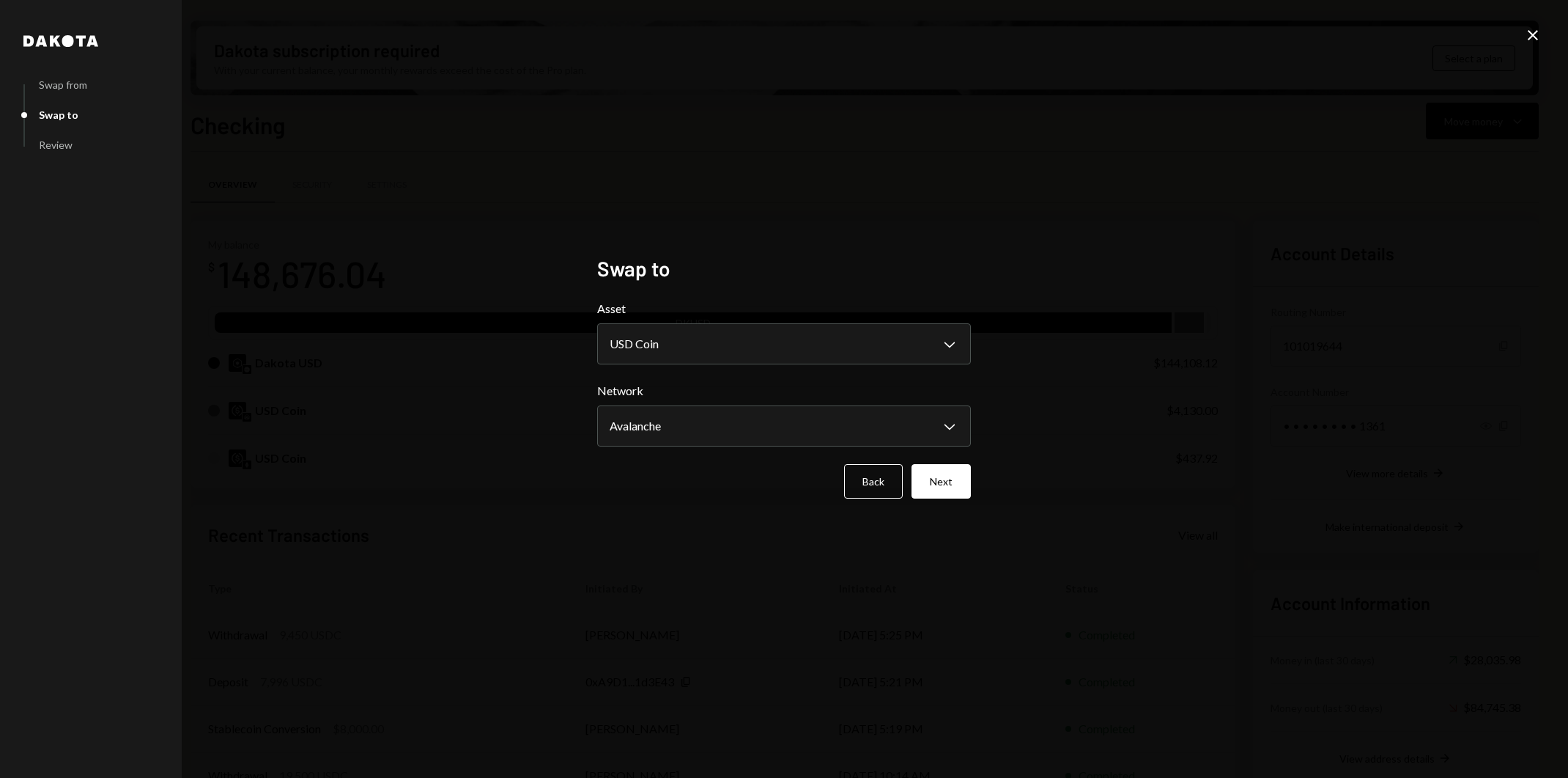
click at [1054, 403] on div "**********" at bounding box center [784, 389] width 1568 height 778
click at [943, 484] on button "Next" at bounding box center [941, 481] width 59 height 34
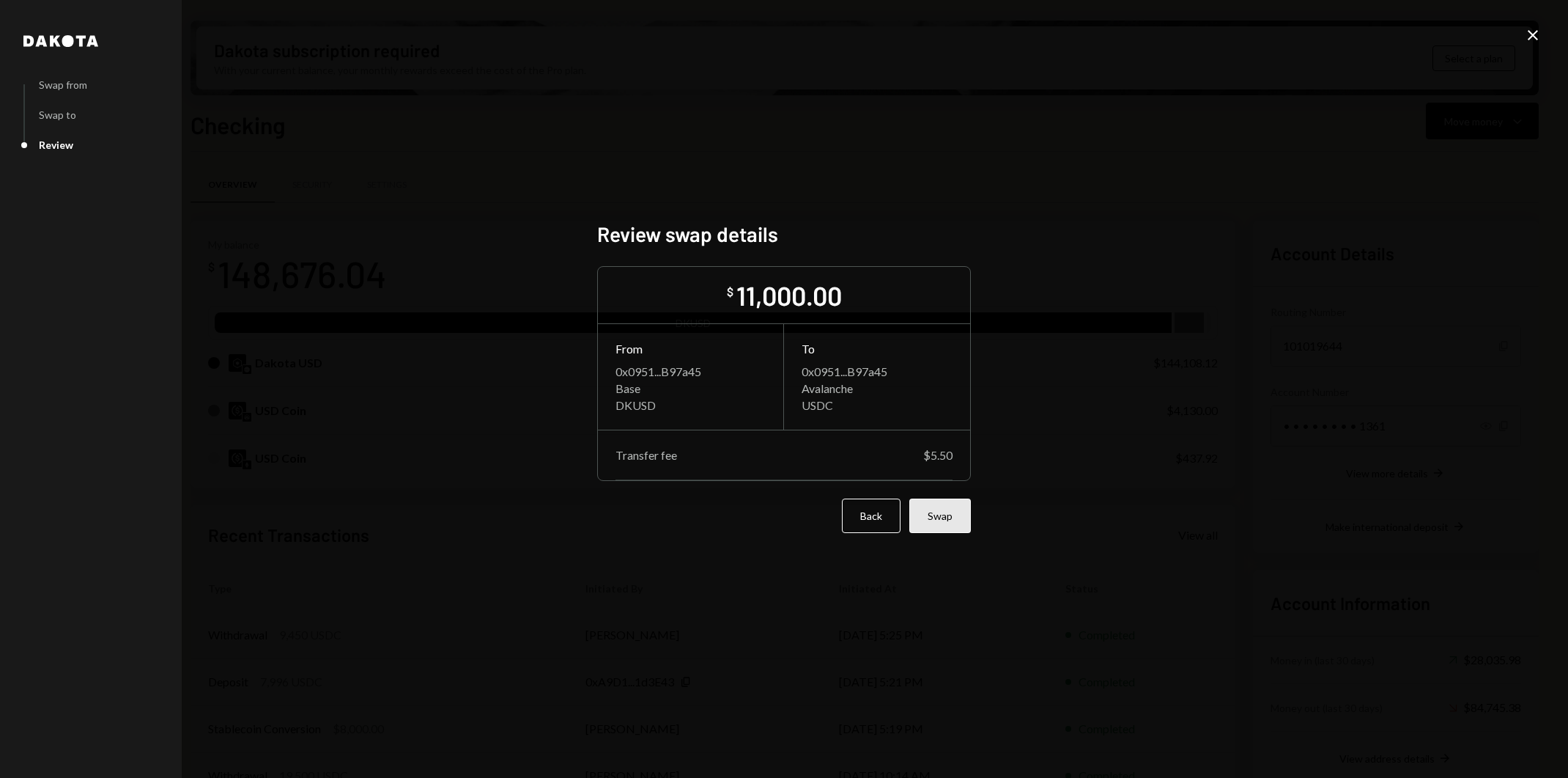
click at [942, 516] on button "Swap" at bounding box center [940, 516] width 61 height 34
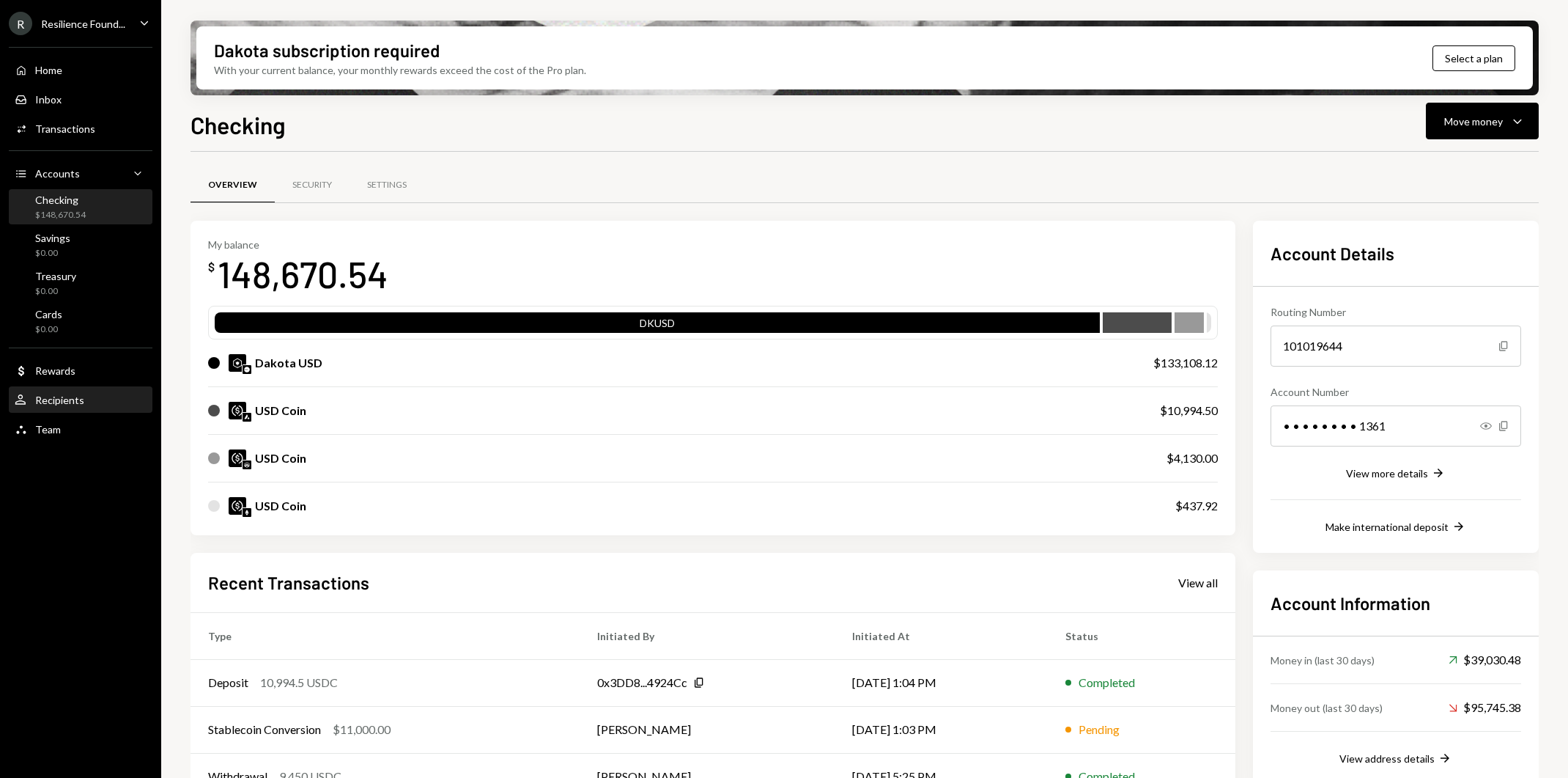
click at [117, 392] on div "User Recipients" at bounding box center [81, 400] width 132 height 25
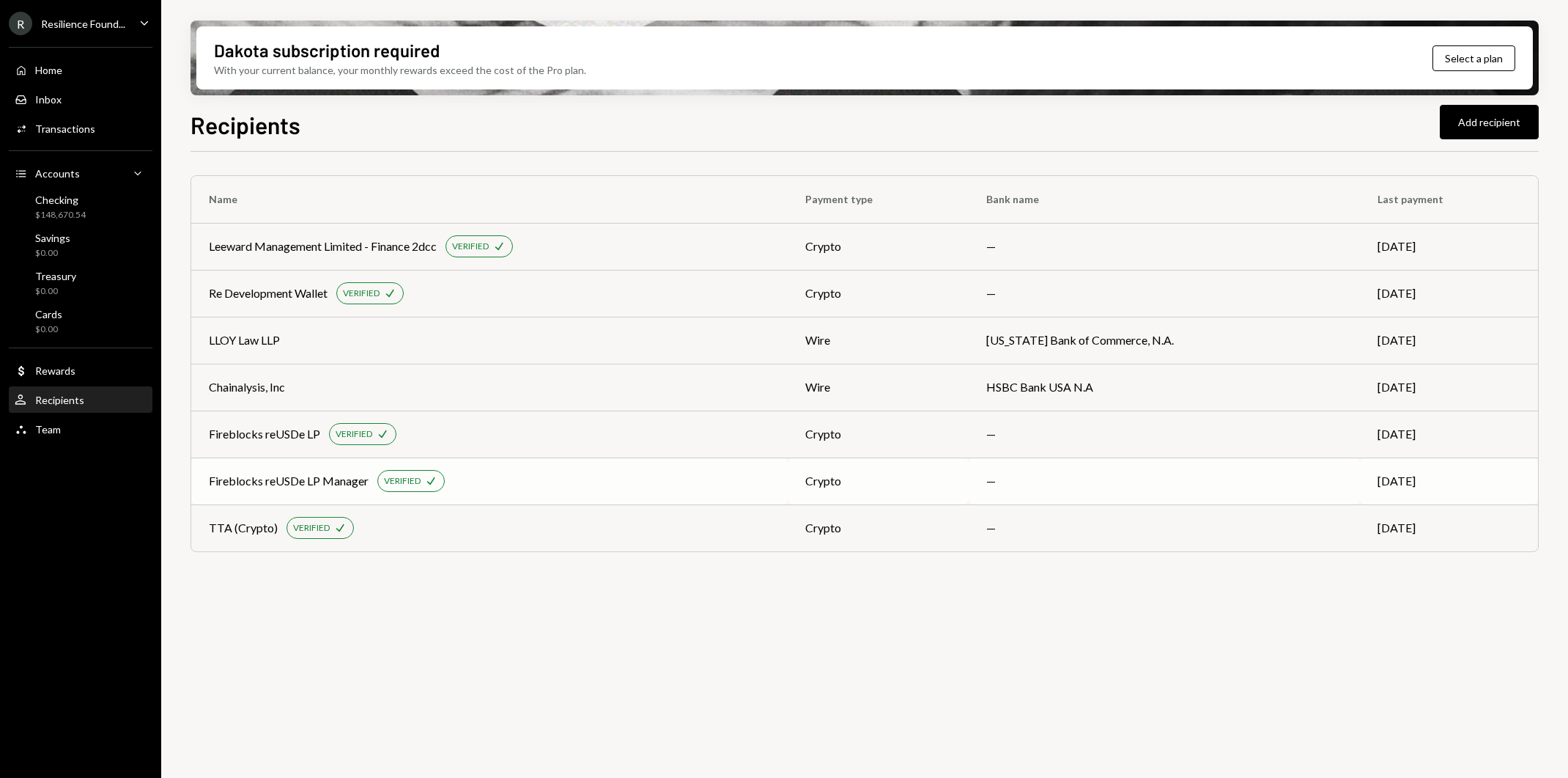
click at [536, 485] on div "Fireblocks reUSDe LP Manager VERIFIED Check" at bounding box center [489, 481] width 561 height 22
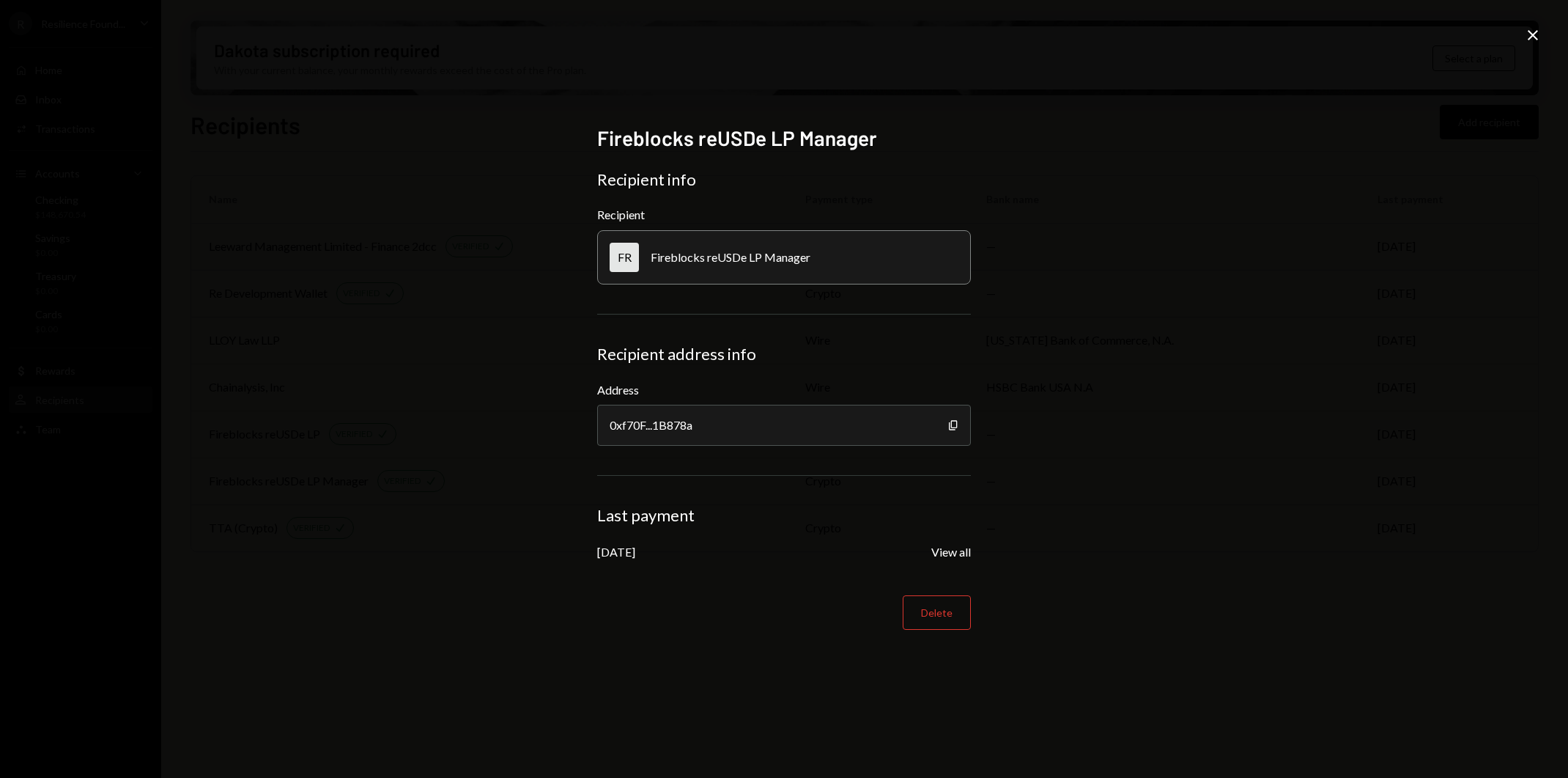
click at [436, 364] on div "Fireblocks reUSDe LP Manager Recipient info Recipient FR Fireblocks reUSDe LP M…" at bounding box center [784, 389] width 1568 height 778
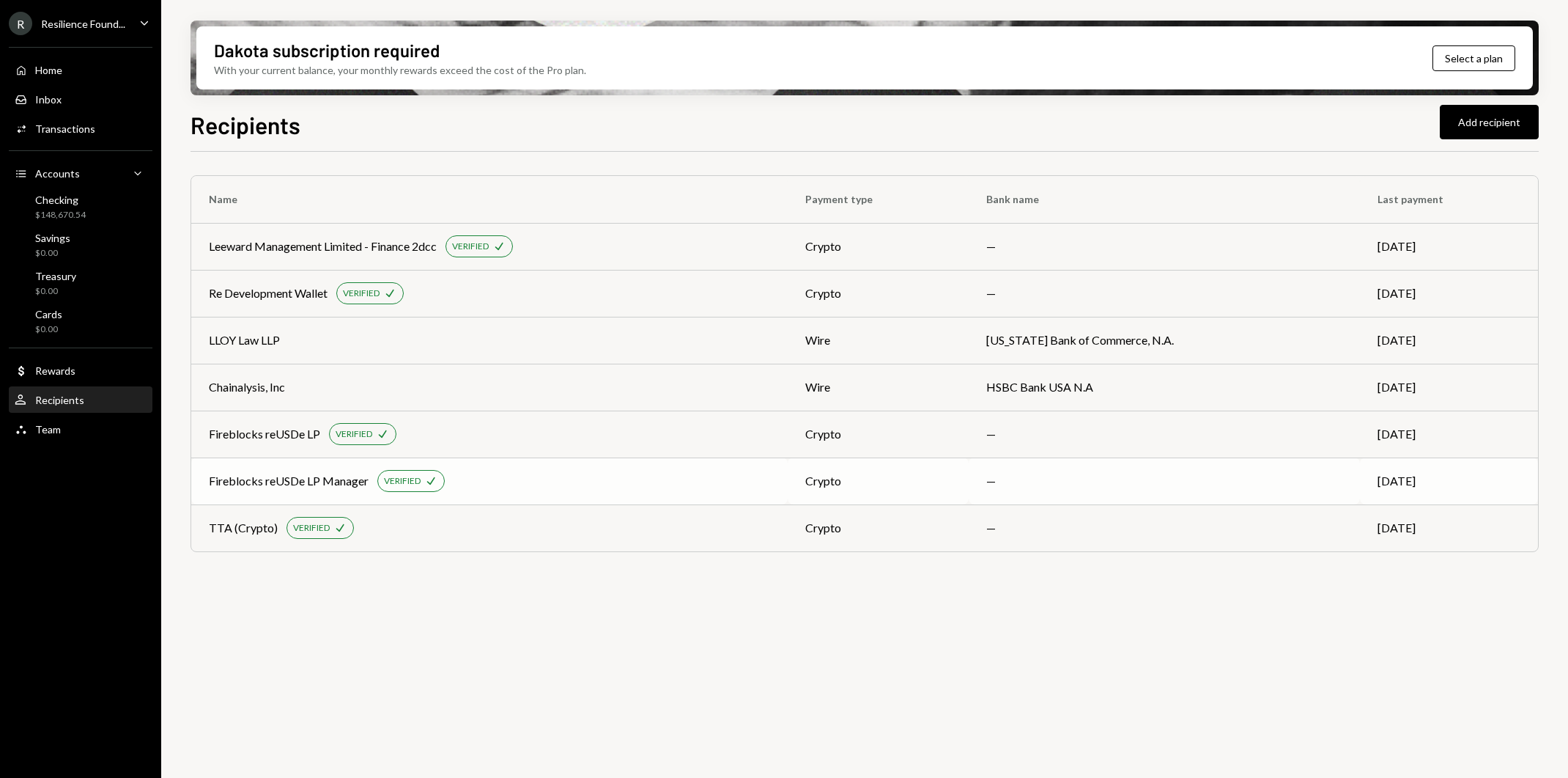
click at [514, 498] on td "Fireblocks reUSDe LP Manager VERIFIED Check" at bounding box center [489, 481] width 596 height 47
click at [72, 214] on div "$148,670.54" at bounding box center [61, 215] width 51 height 13
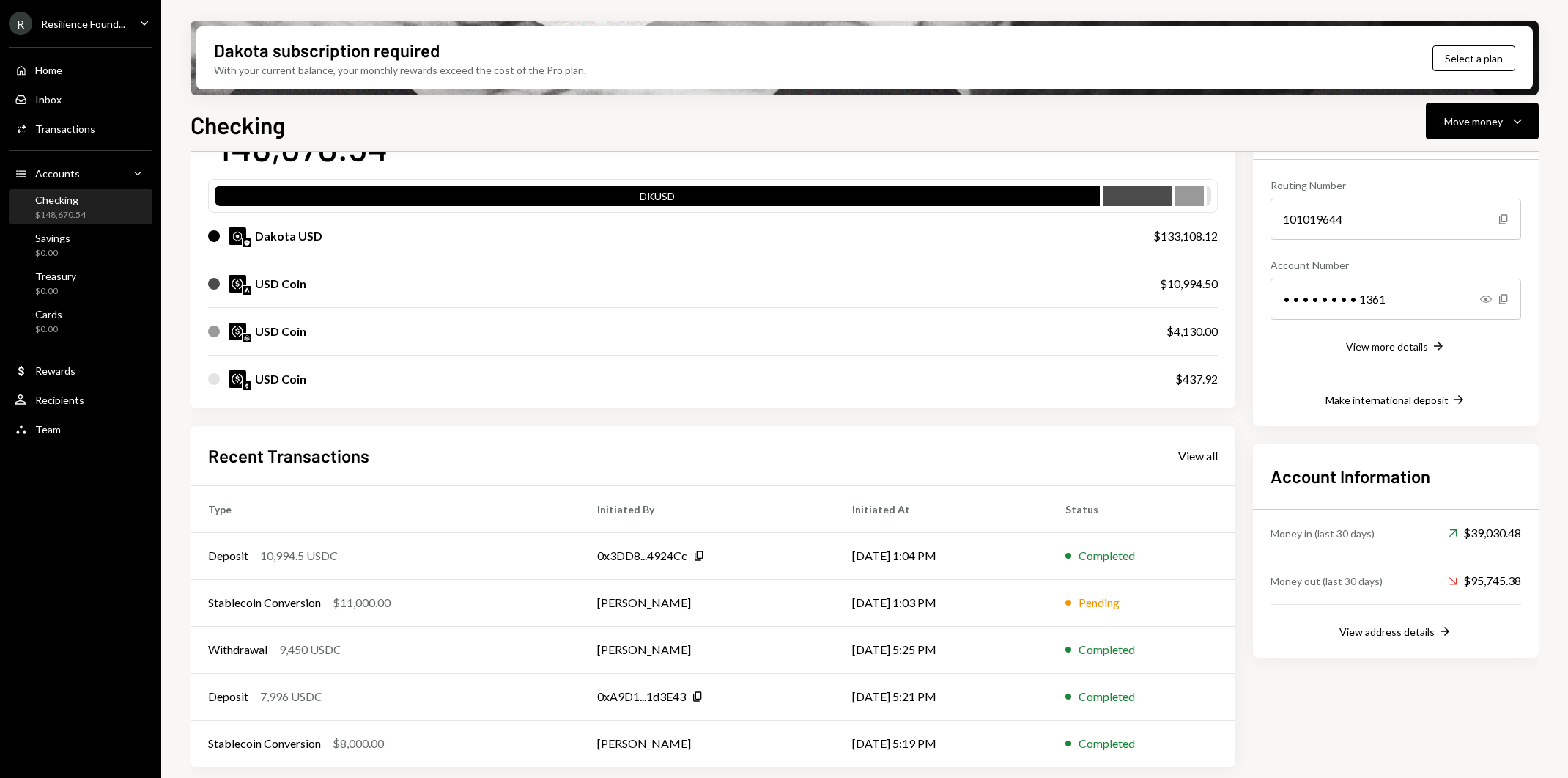
scroll to position [14, 0]
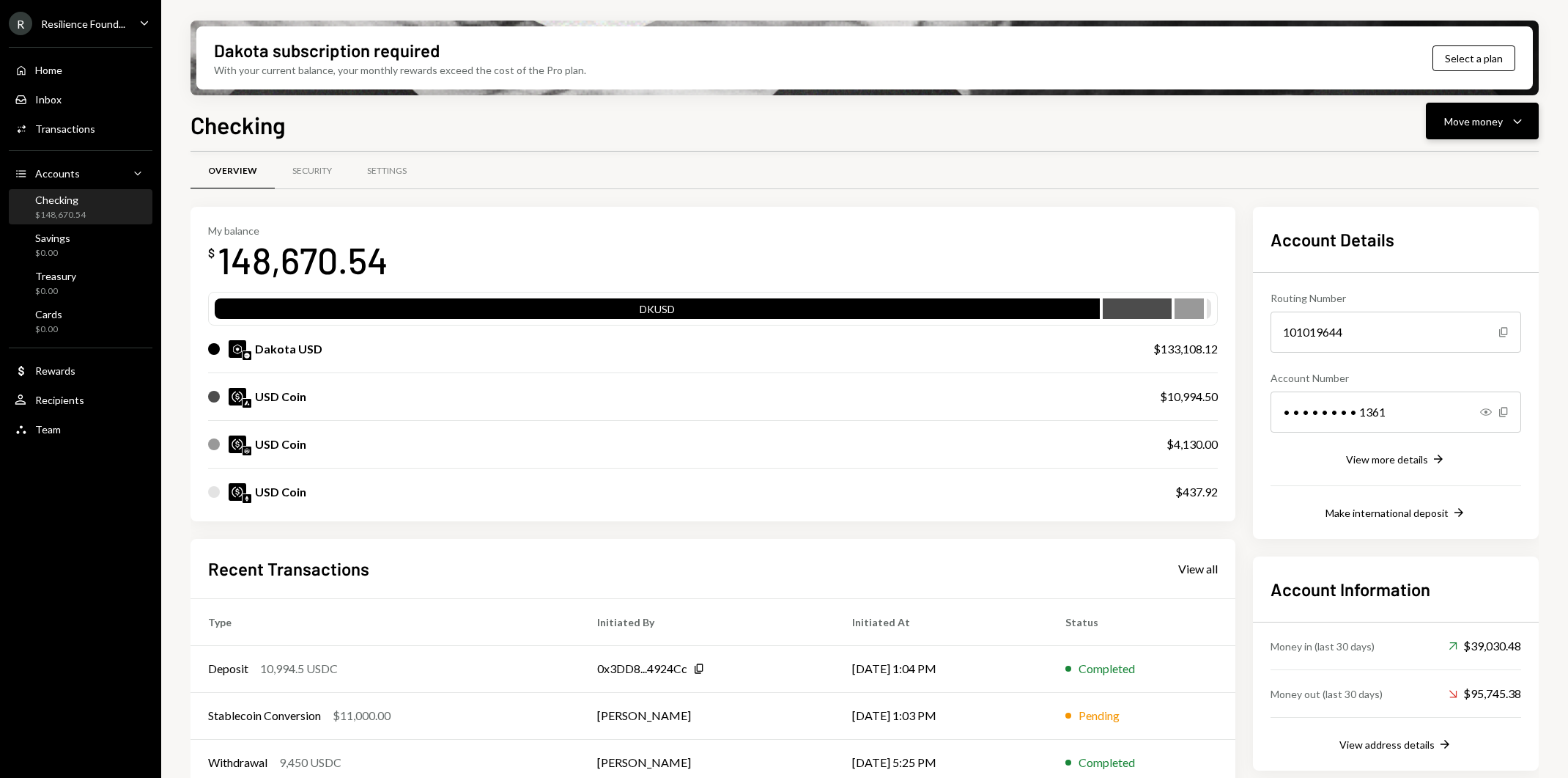
click at [1493, 127] on div "Move money" at bounding box center [1473, 121] width 58 height 16
click at [1455, 173] on div "Withdraw Send" at bounding box center [1460, 165] width 146 height 33
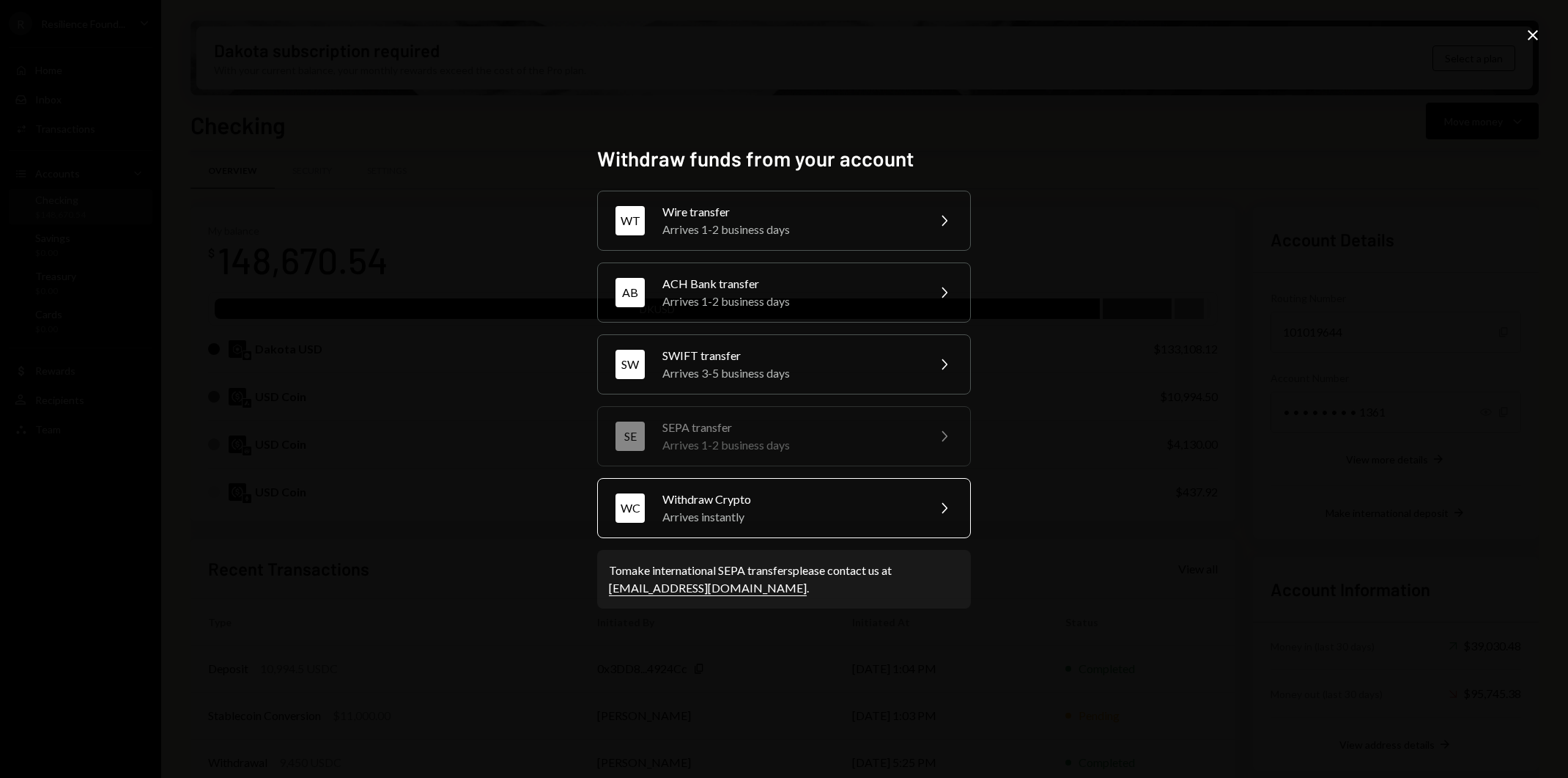
click at [885, 501] on div "Withdraw Crypto" at bounding box center [790, 499] width 255 height 18
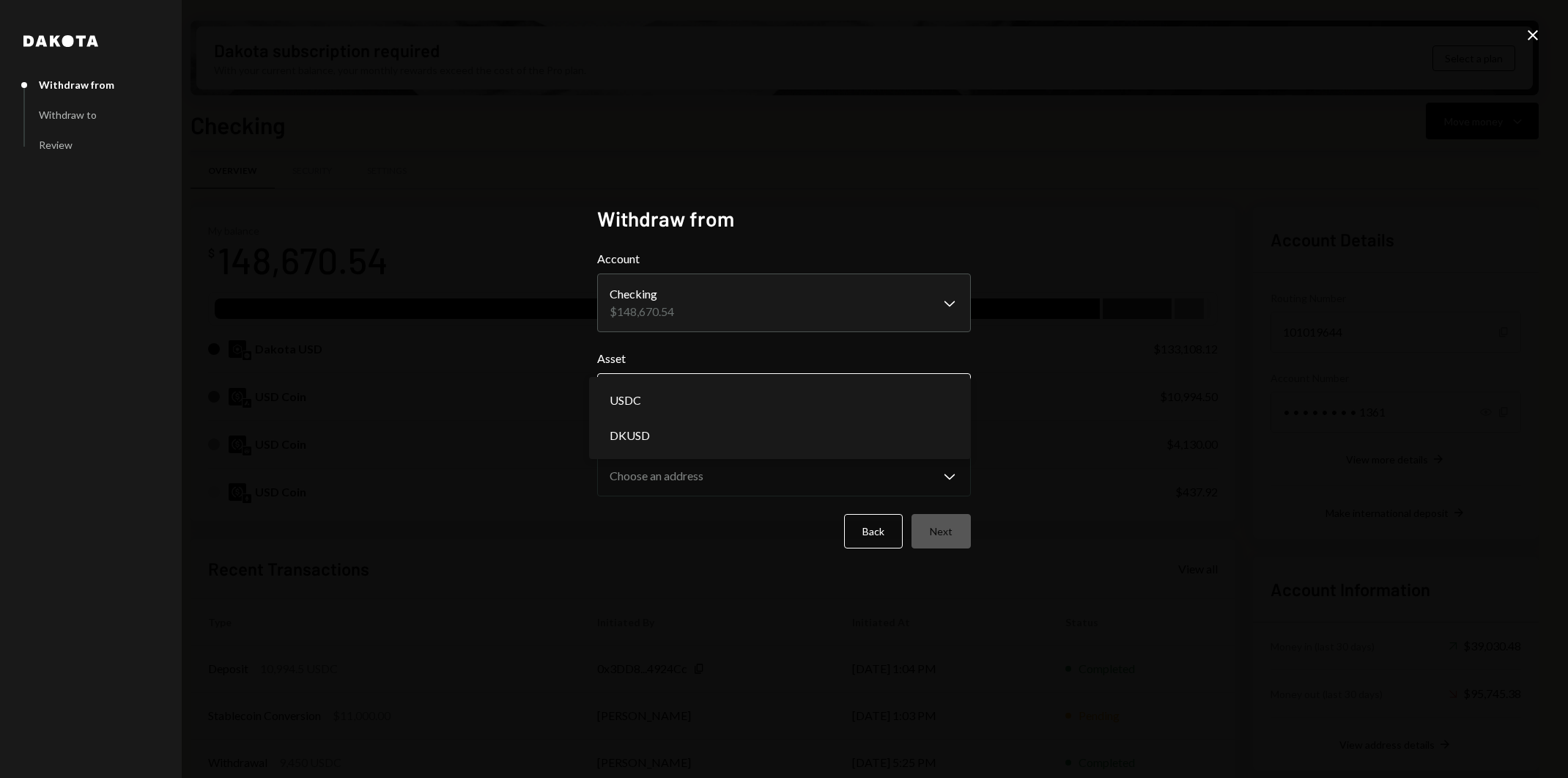
click at [870, 389] on body "R Resilience Found... Caret Down Home Home Inbox Inbox Activities Transactions …" at bounding box center [784, 389] width 1568 height 778
select select "****"
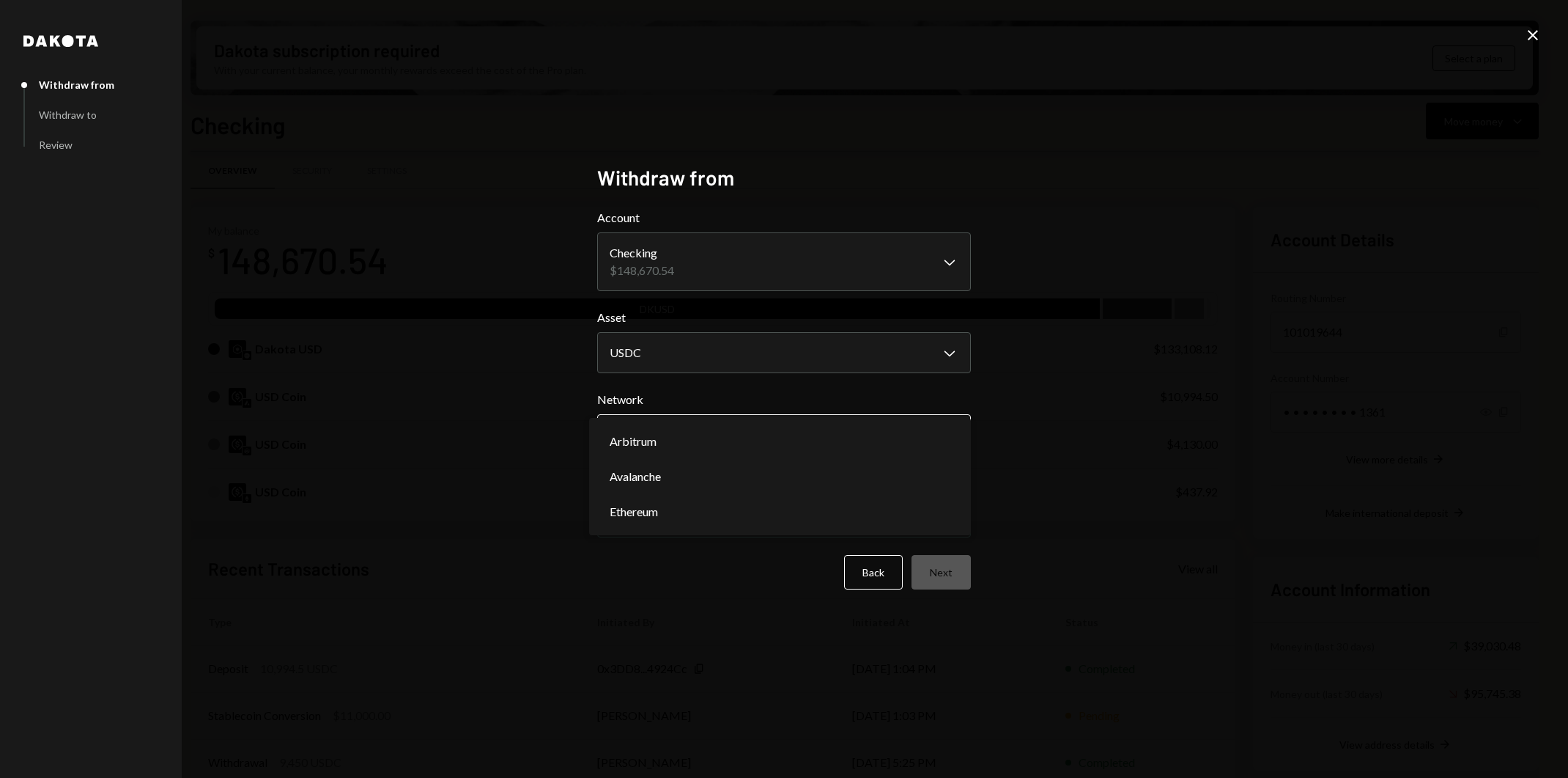
click at [851, 443] on body "R Resilience Found... Caret Down Home Home Inbox Inbox Activities Transactions …" at bounding box center [784, 389] width 1568 height 778
select select "**********"
click at [926, 519] on body "R Resilience Found... Caret Down Home Home Inbox Inbox Activities Transactions …" at bounding box center [784, 389] width 1568 height 778
click at [943, 571] on button "Next" at bounding box center [941, 572] width 59 height 34
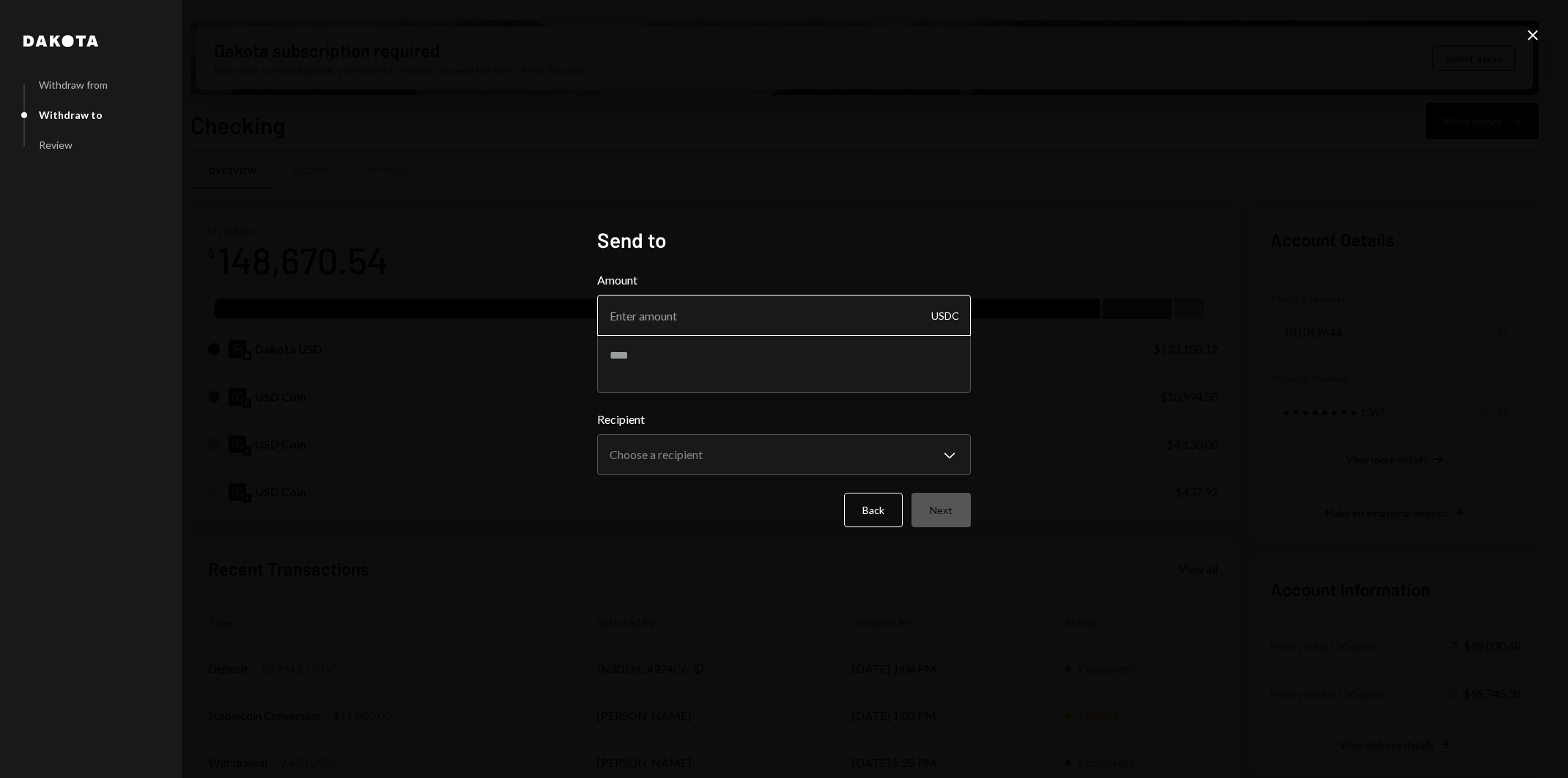
click at [796, 326] on input "Amount" at bounding box center [784, 315] width 374 height 41
type input "10000"
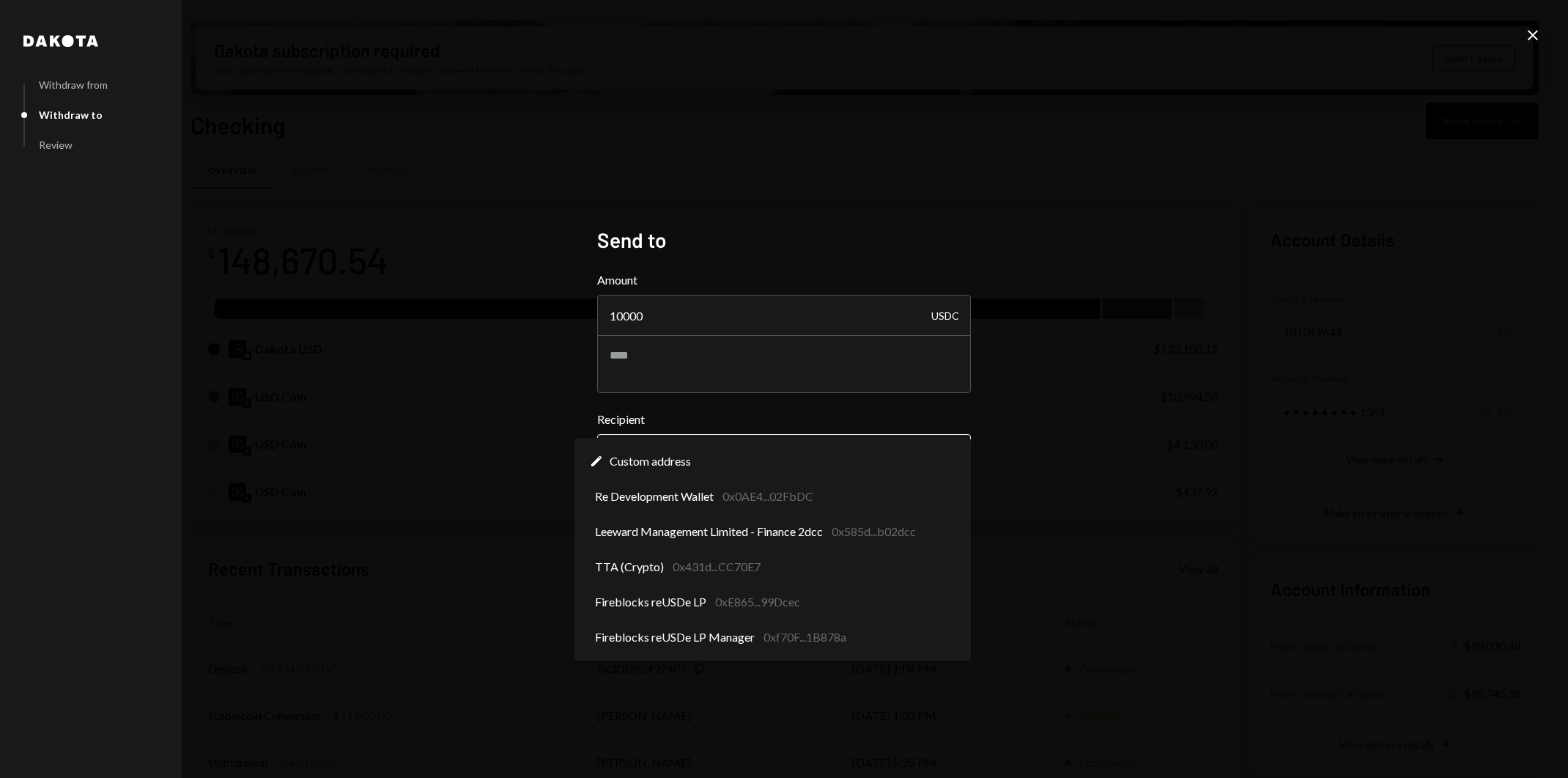
click at [763, 450] on body "R Resilience Found... Caret Down Home Home Inbox Inbox Activities Transactions …" at bounding box center [784, 389] width 1568 height 778
select select "**********"
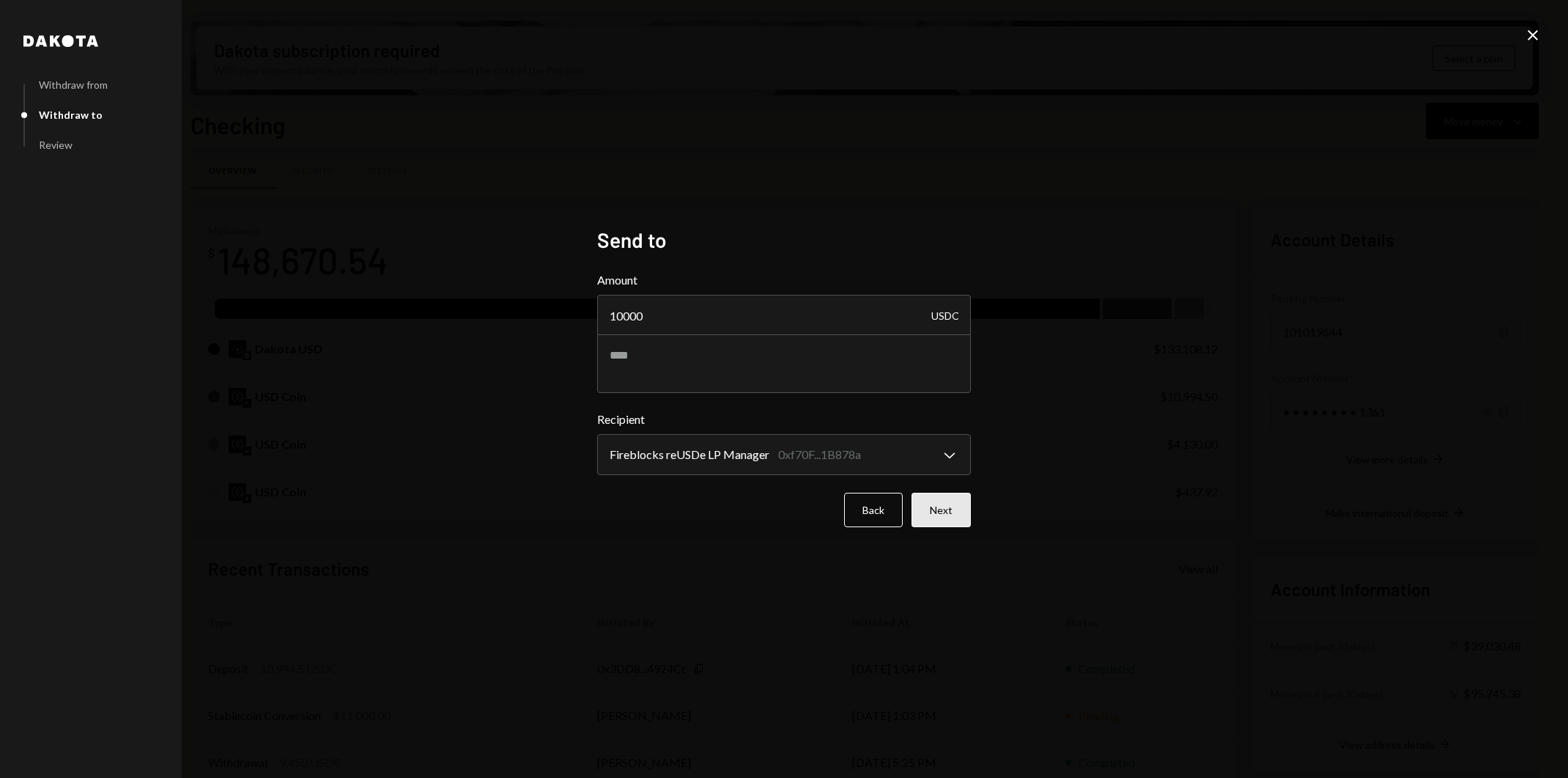
click at [955, 513] on button "Next" at bounding box center [941, 510] width 59 height 34
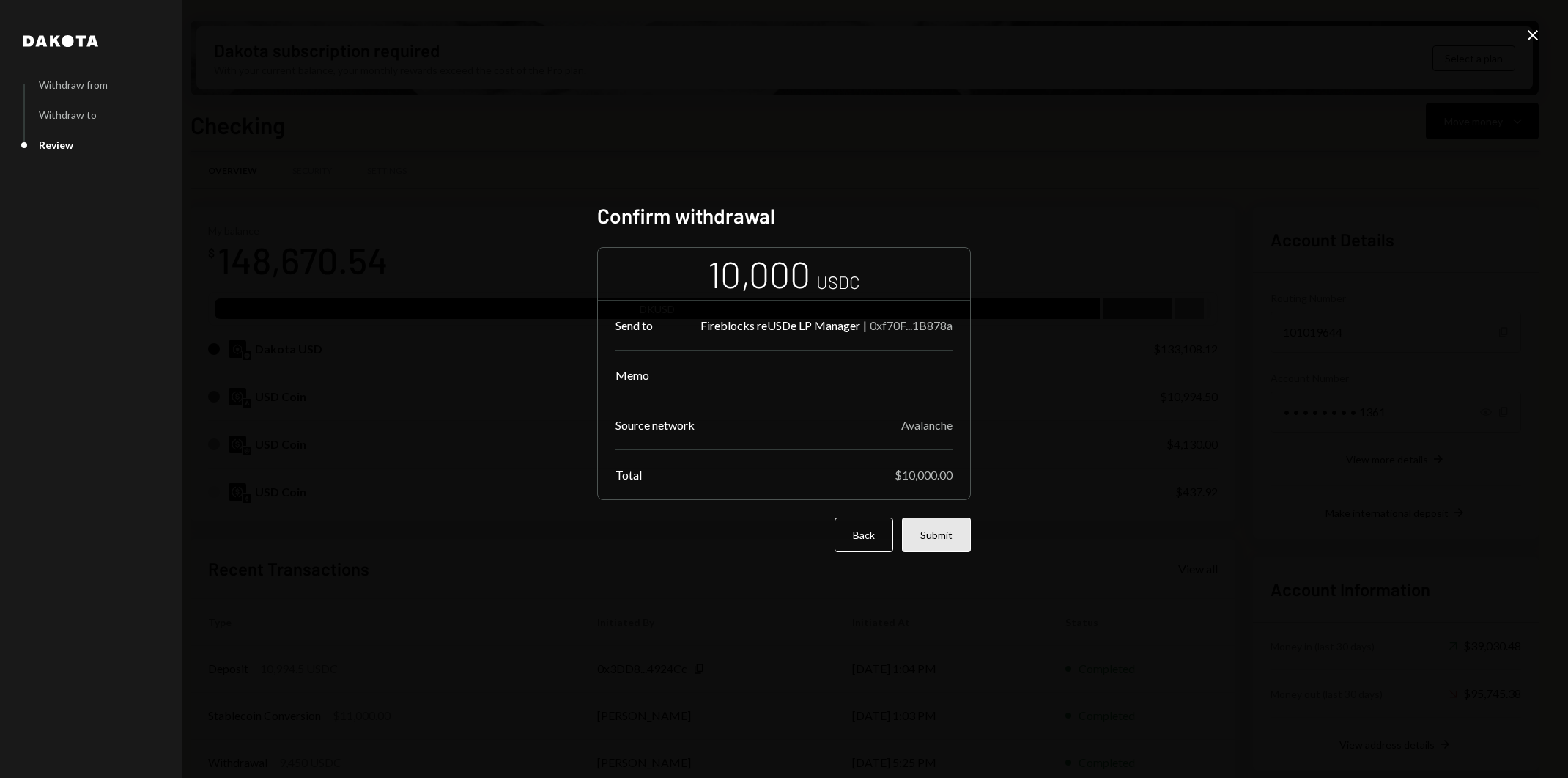
click at [963, 538] on button "Submit" at bounding box center [936, 534] width 69 height 34
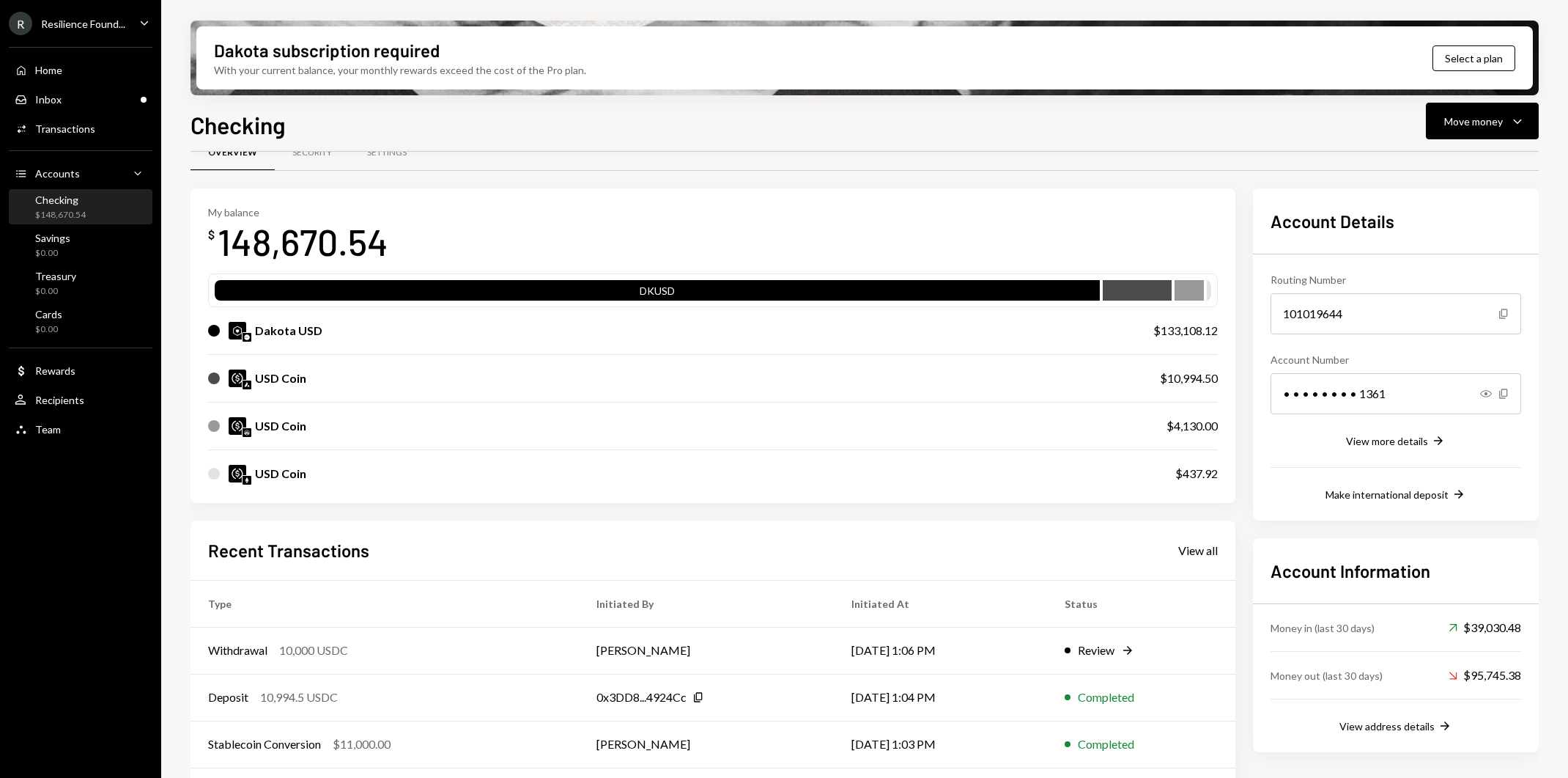
scroll to position [0, 0]
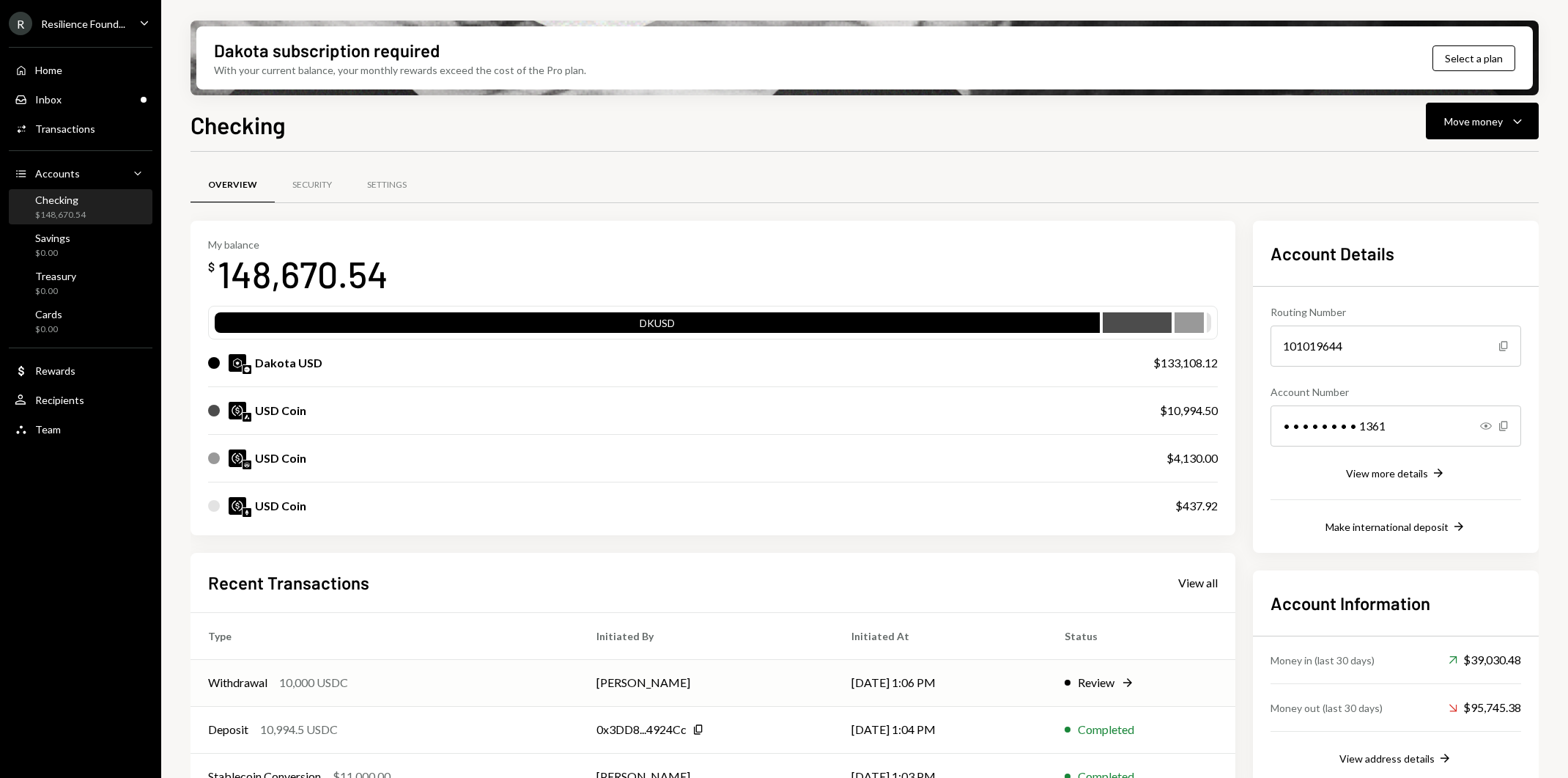
click at [1109, 677] on div "Review" at bounding box center [1096, 682] width 37 height 18
